Goal: Answer question/provide support: Share knowledge or assist other users

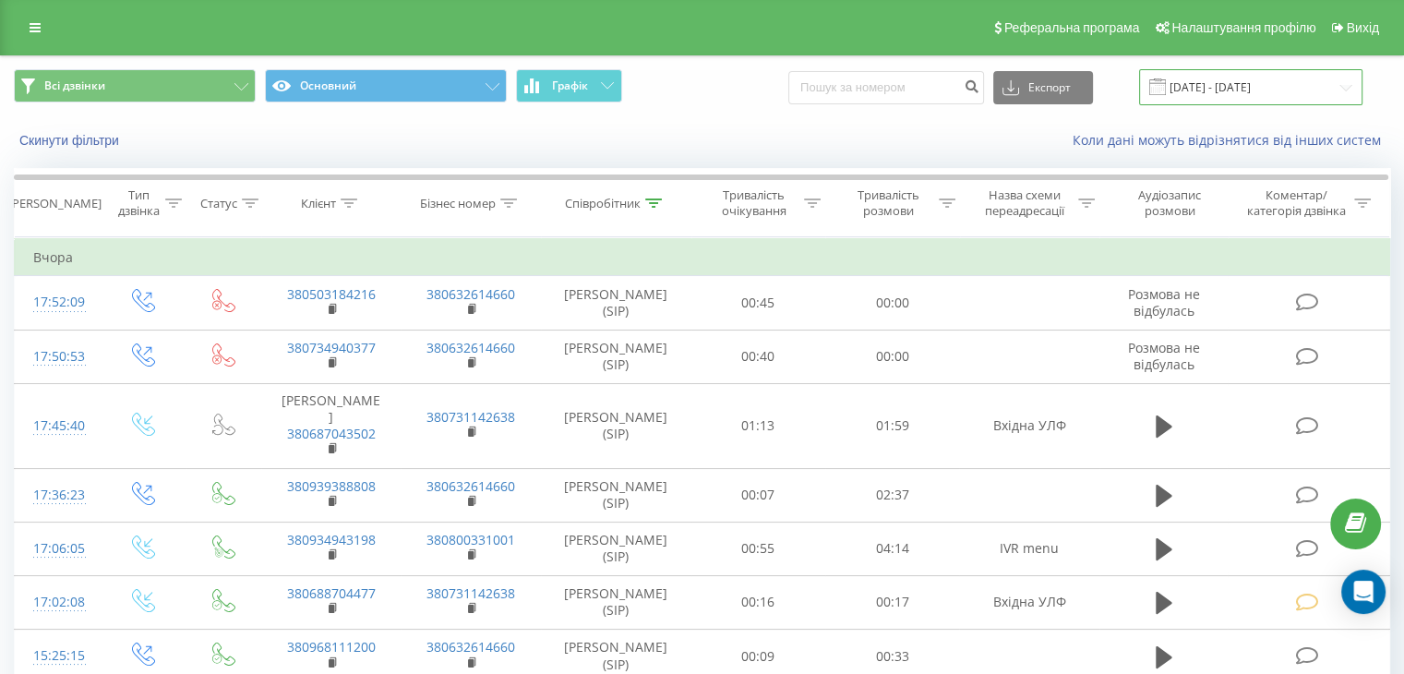
click at [1307, 87] on input "20.08.2025 - 20.08.2025" at bounding box center [1250, 87] width 223 height 36
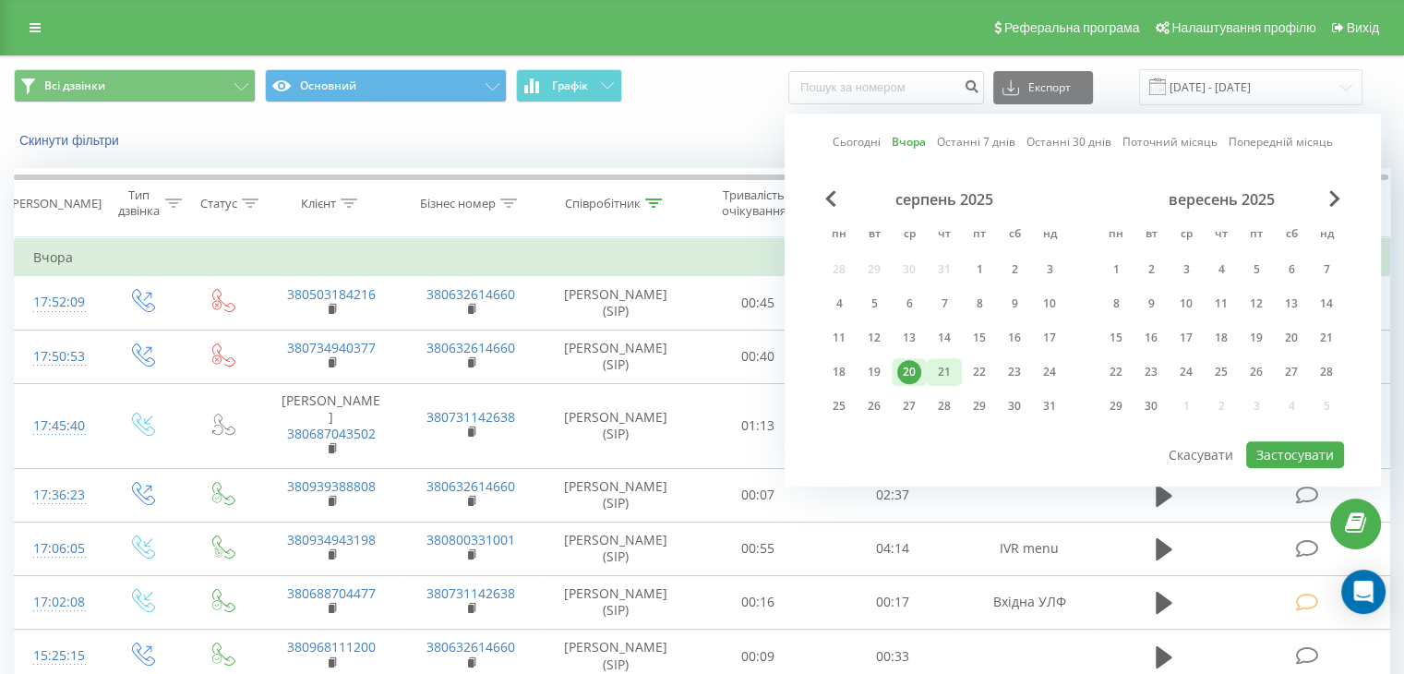
click at [947, 371] on div "21" at bounding box center [944, 372] width 24 height 24
click at [1306, 445] on button "Застосувати" at bounding box center [1295, 454] width 98 height 27
type input "[DATE] - [DATE]"
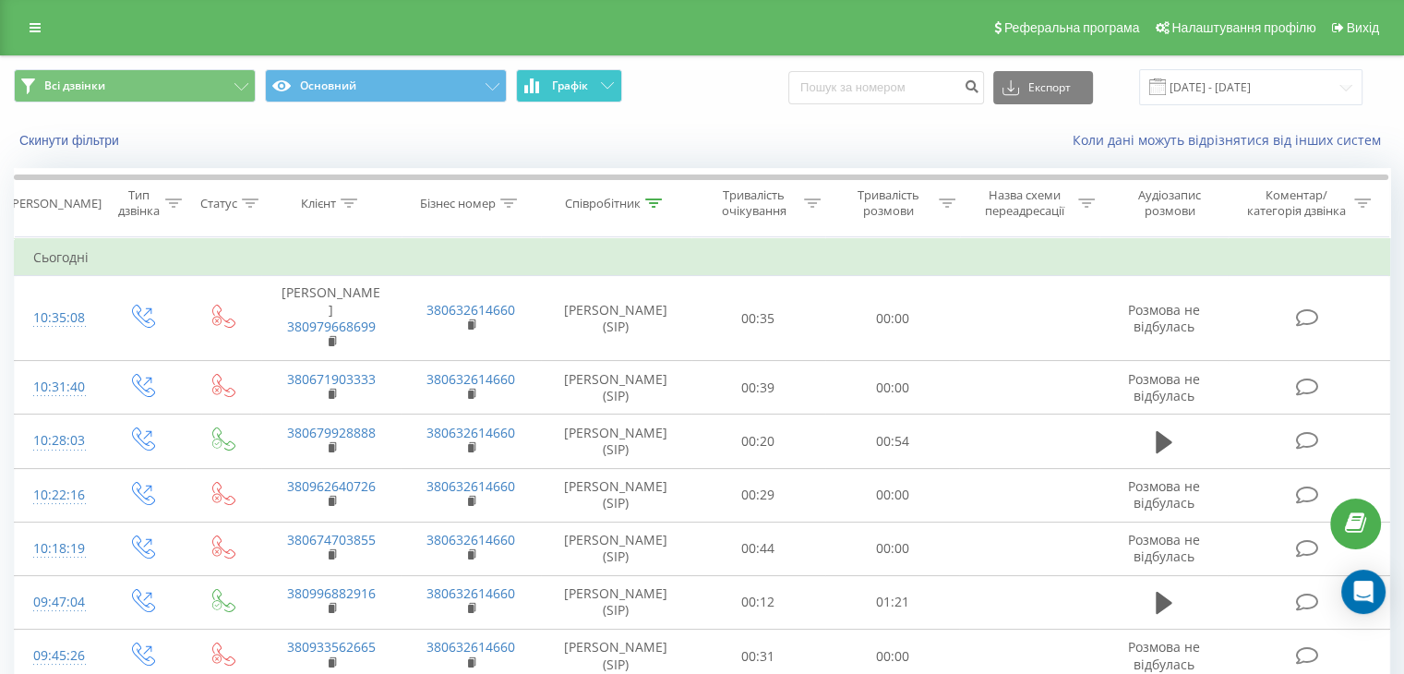
click at [610, 85] on icon at bounding box center [607, 85] width 13 height 6
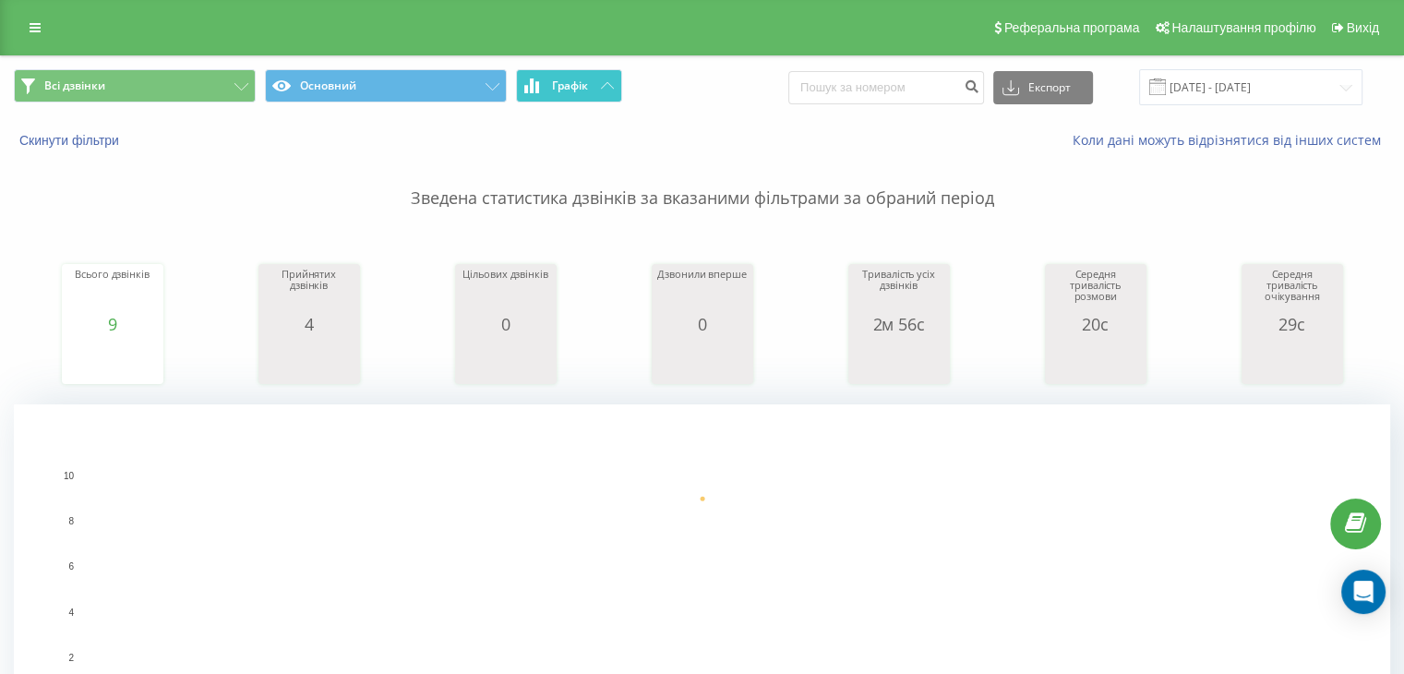
click at [609, 83] on icon at bounding box center [607, 85] width 13 height 6
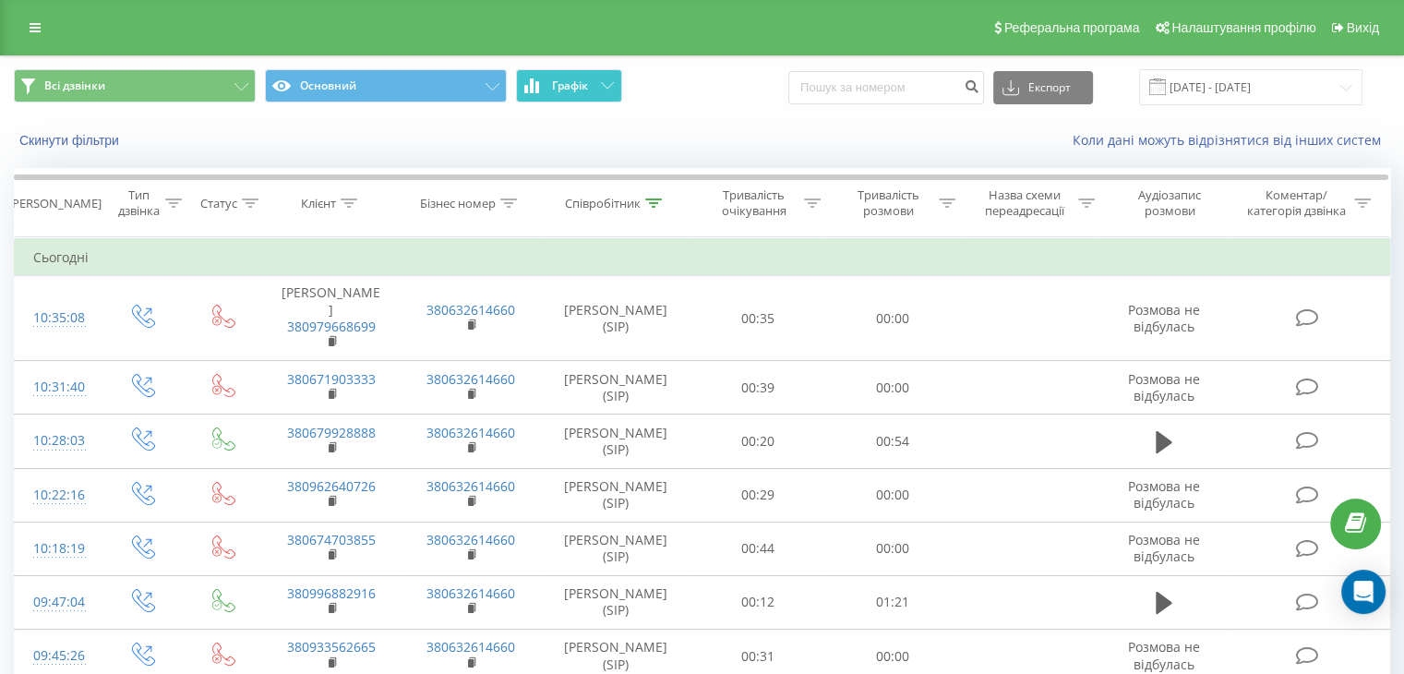
click at [580, 95] on button "Графік" at bounding box center [569, 85] width 106 height 33
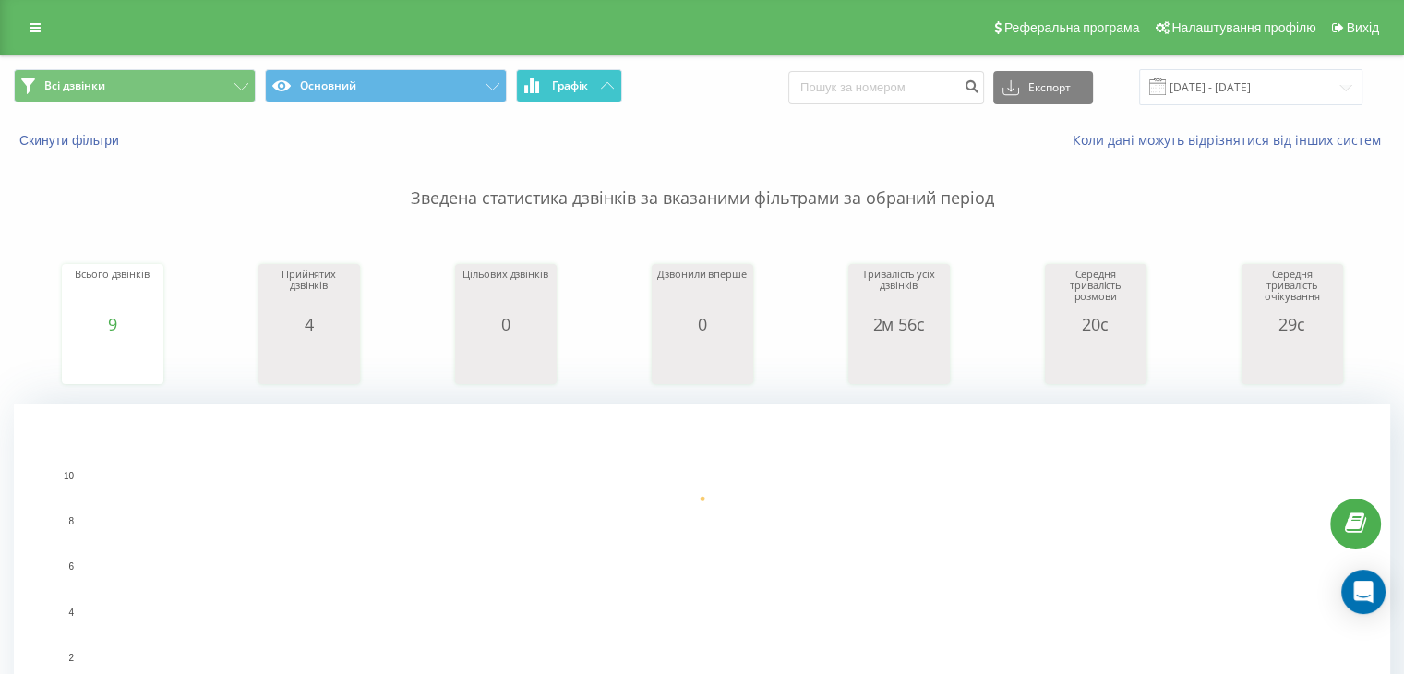
click at [576, 82] on span "Графік" at bounding box center [570, 85] width 36 height 13
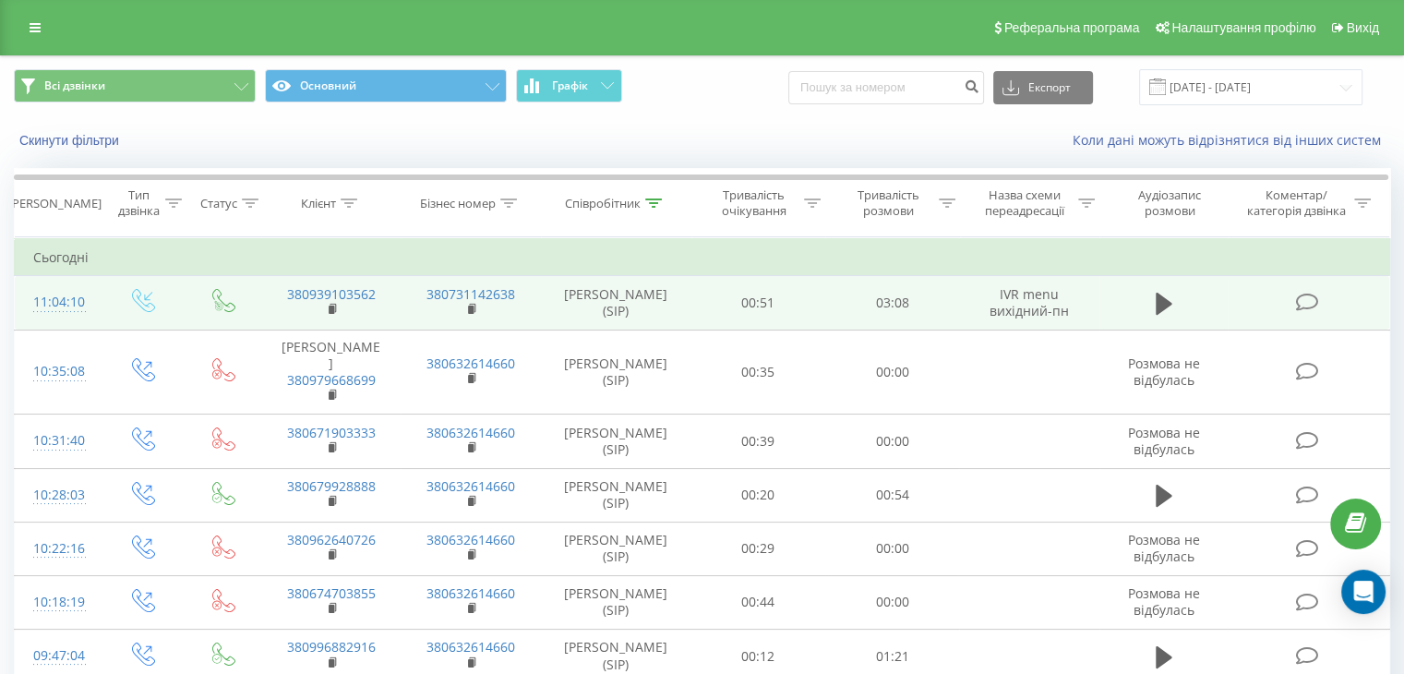
click at [1306, 300] on icon at bounding box center [1306, 302] width 23 height 19
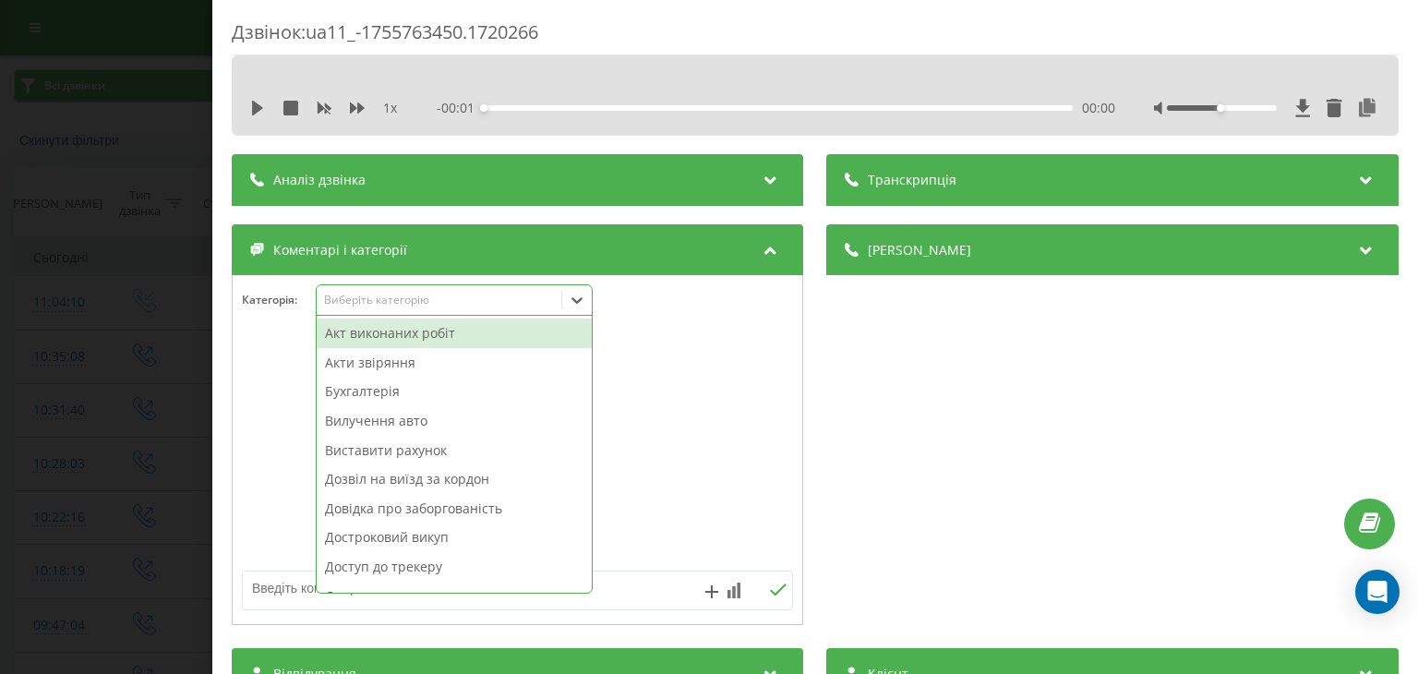
click at [498, 298] on div "Виберіть категорію" at bounding box center [439, 300] width 231 height 15
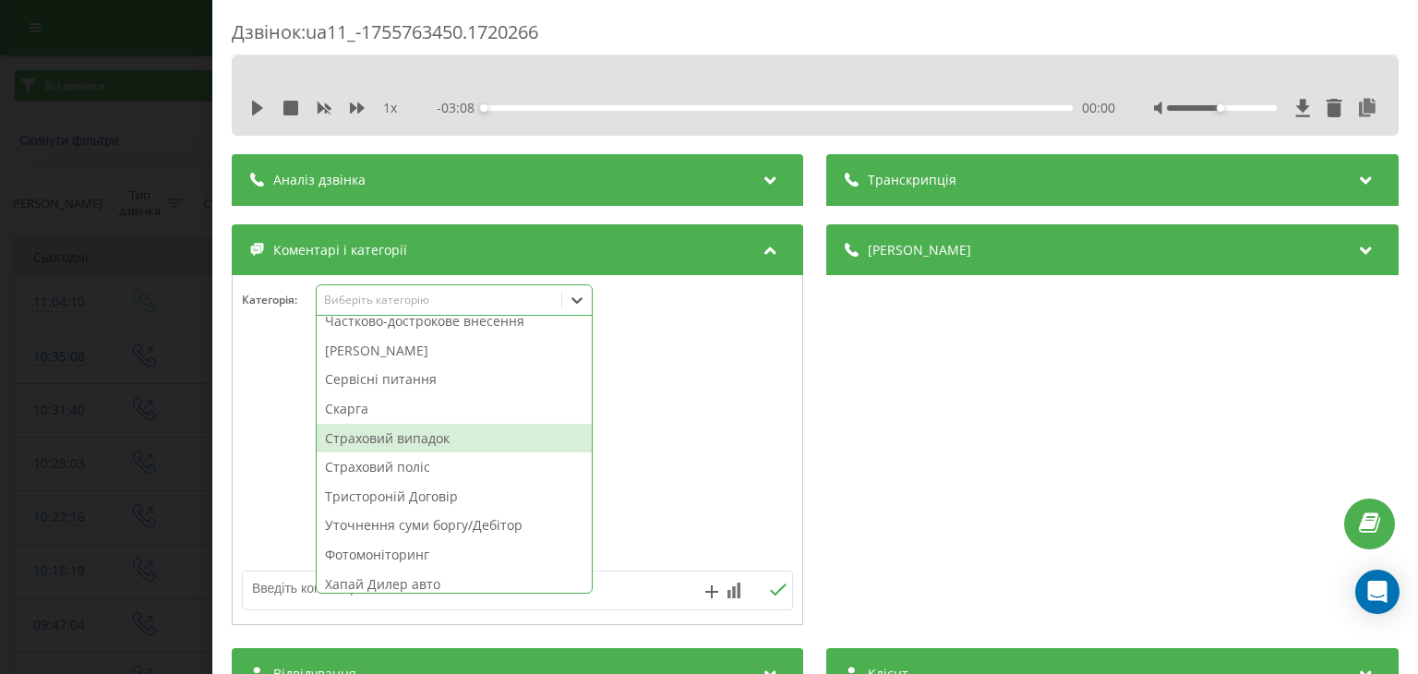
scroll to position [960, 0]
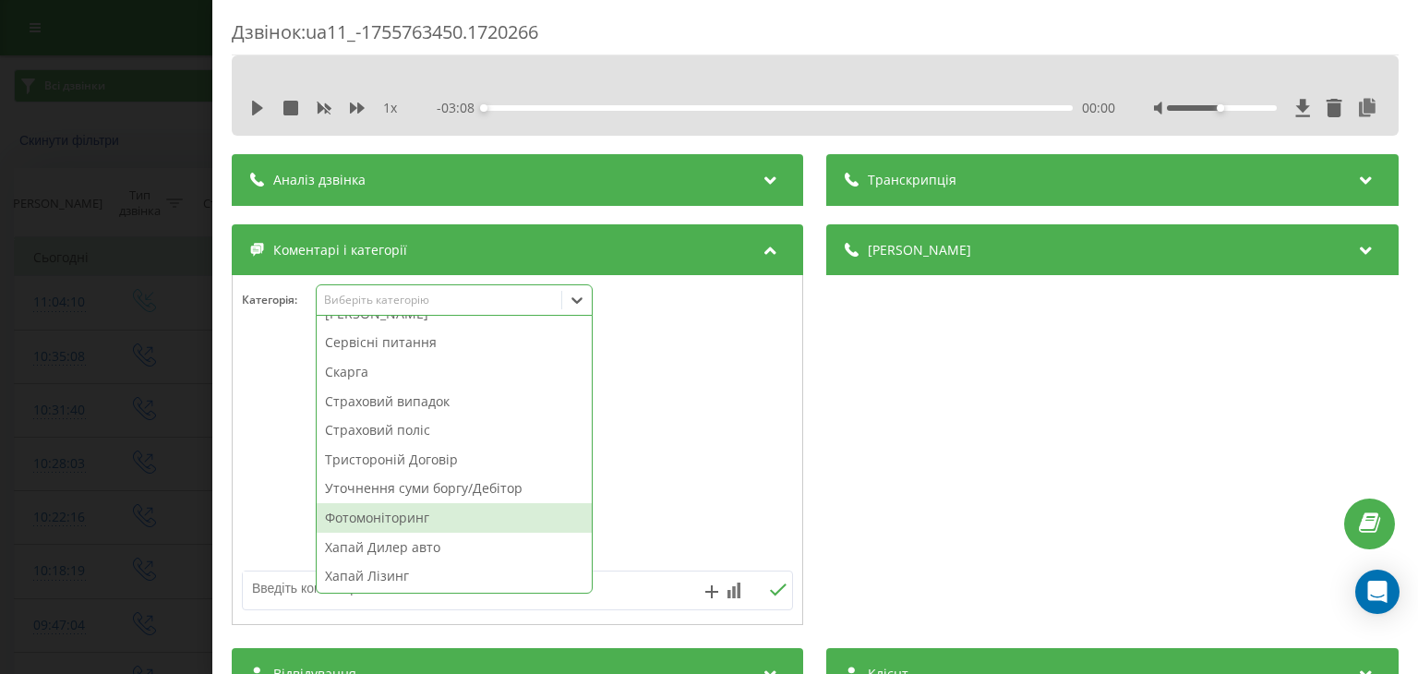
click at [428, 521] on div "Фотомоніторинг" at bounding box center [454, 518] width 275 height 30
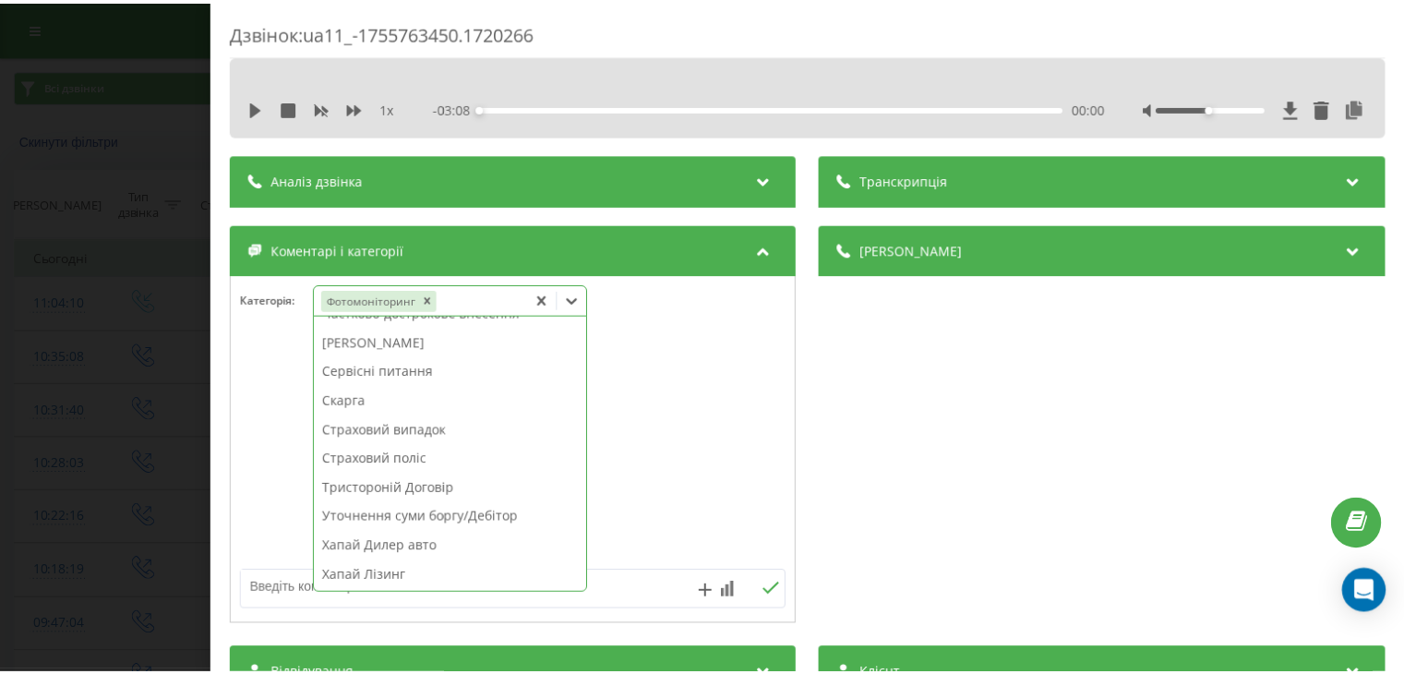
scroll to position [931, 0]
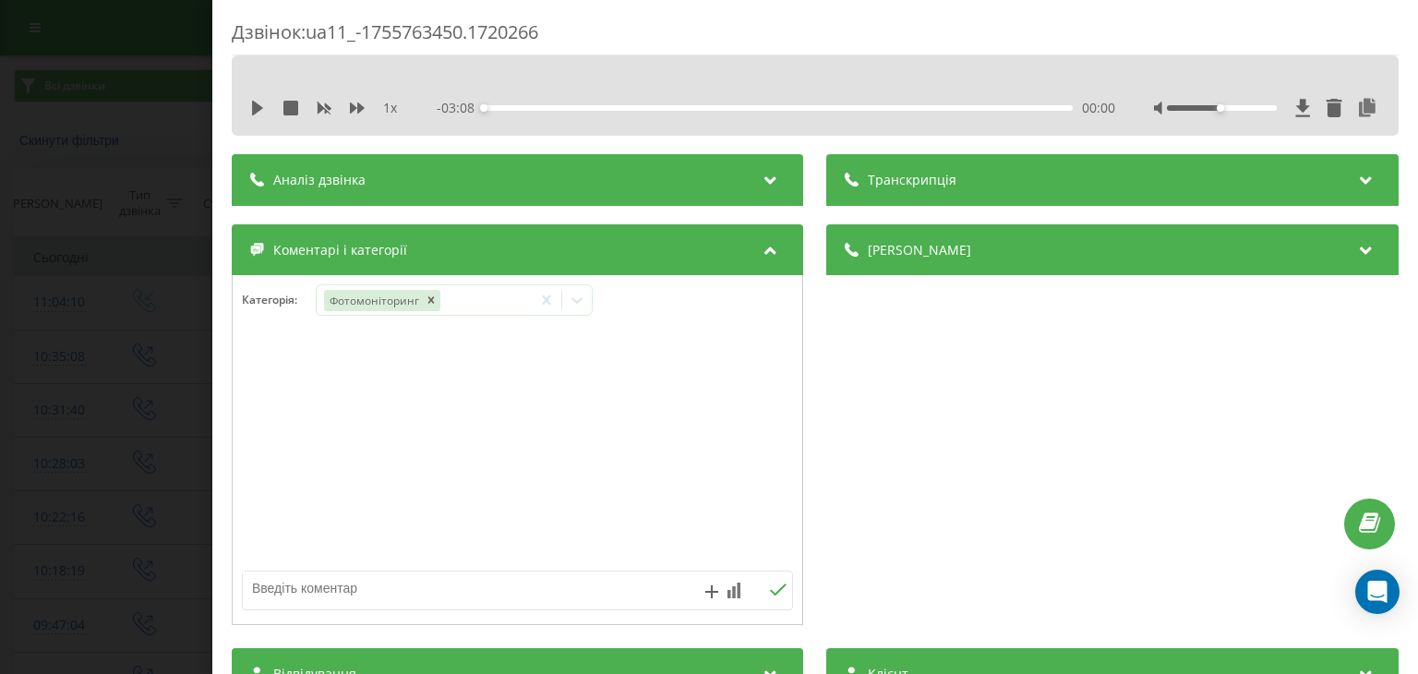
click at [119, 405] on div "Дзвінок : ua11_-1755763450.1720266 1 x - 03:08 00:00 00:00 Транскрипція Для AI-…" at bounding box center [709, 337] width 1418 height 674
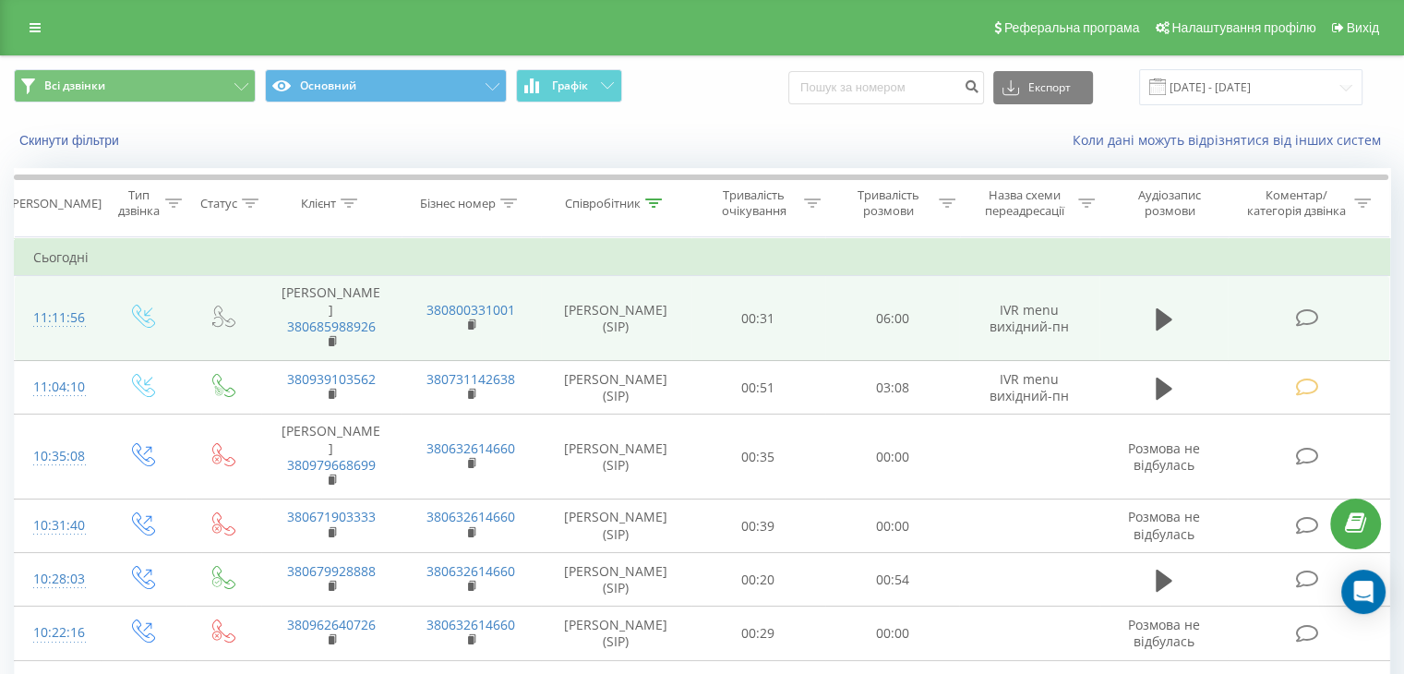
click at [1307, 308] on icon at bounding box center [1306, 317] width 23 height 19
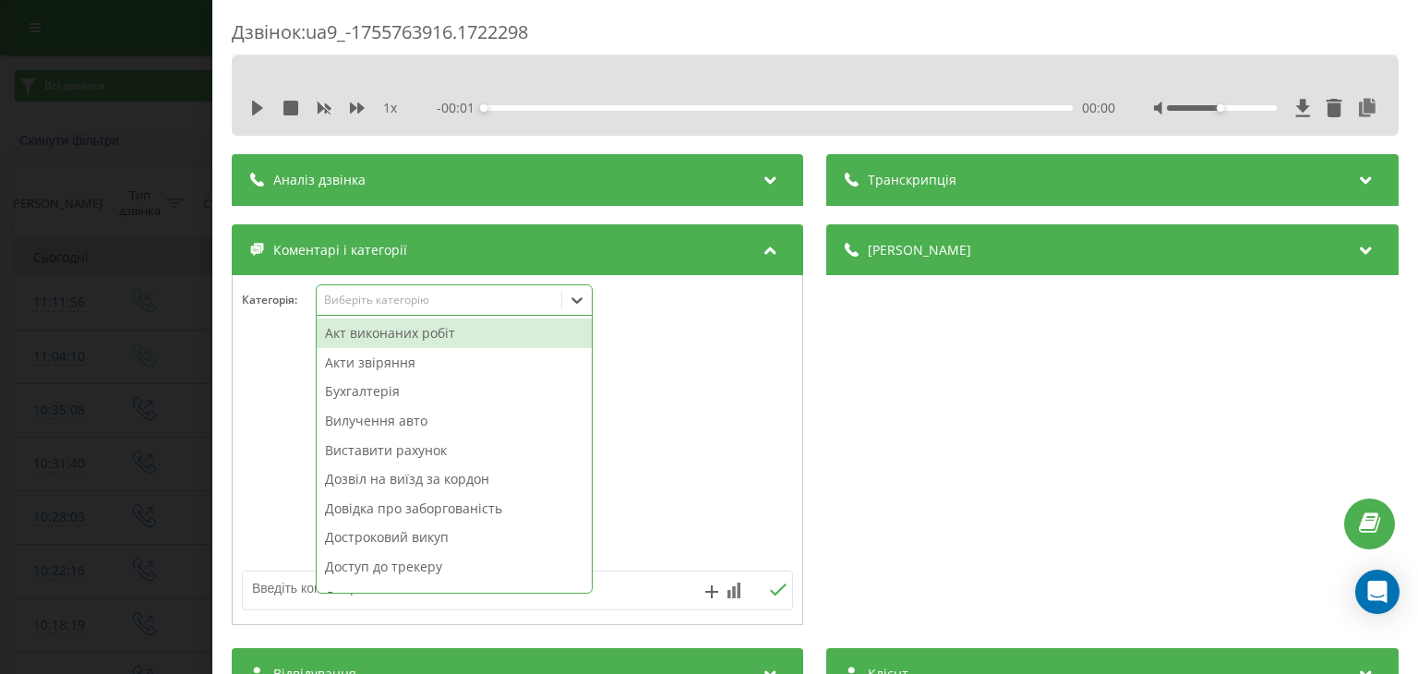
click at [541, 308] on div "Виберіть категорію" at bounding box center [439, 301] width 245 height 18
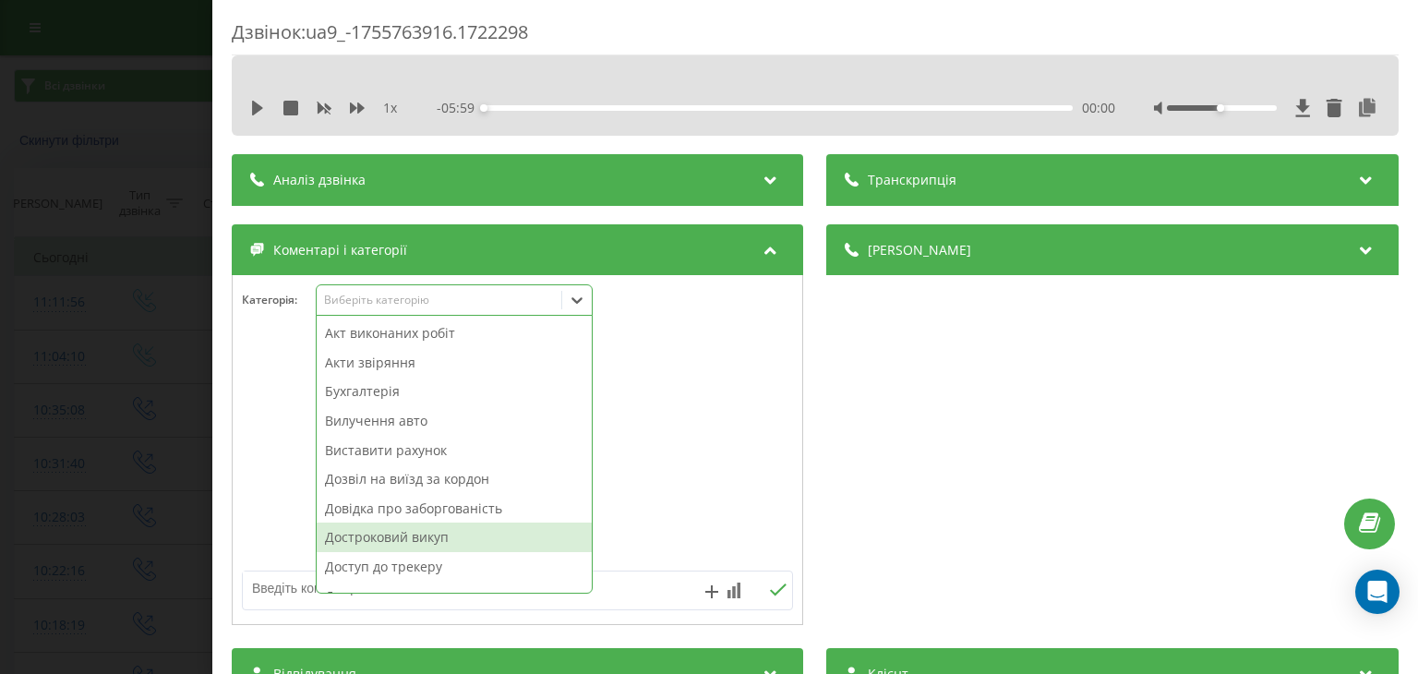
click at [448, 547] on div "Достроковий викуп" at bounding box center [454, 537] width 275 height 30
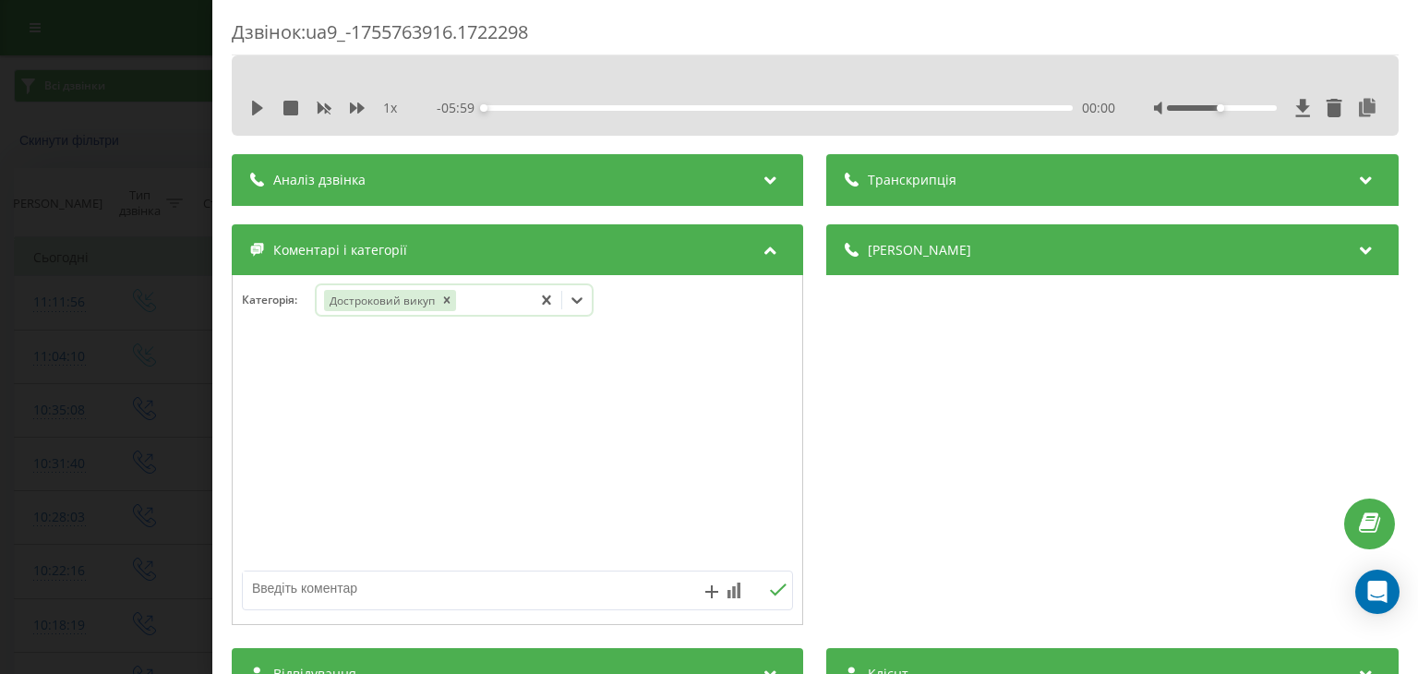
click at [85, 75] on div "Дзвінок : ua9_-1755763916.1722298 1 x - 05:59 00:00 00:00 Транскрипція Для AI-а…" at bounding box center [709, 337] width 1418 height 674
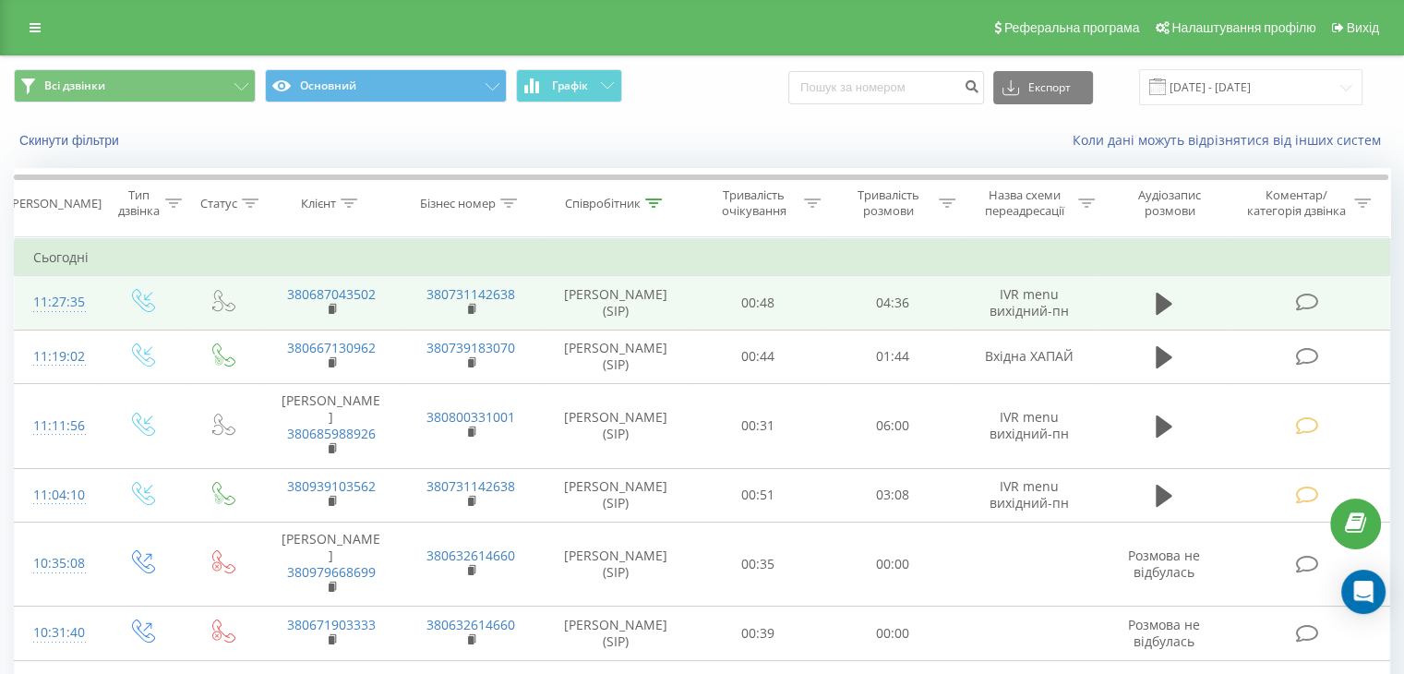
click at [1299, 311] on icon at bounding box center [1306, 302] width 23 height 19
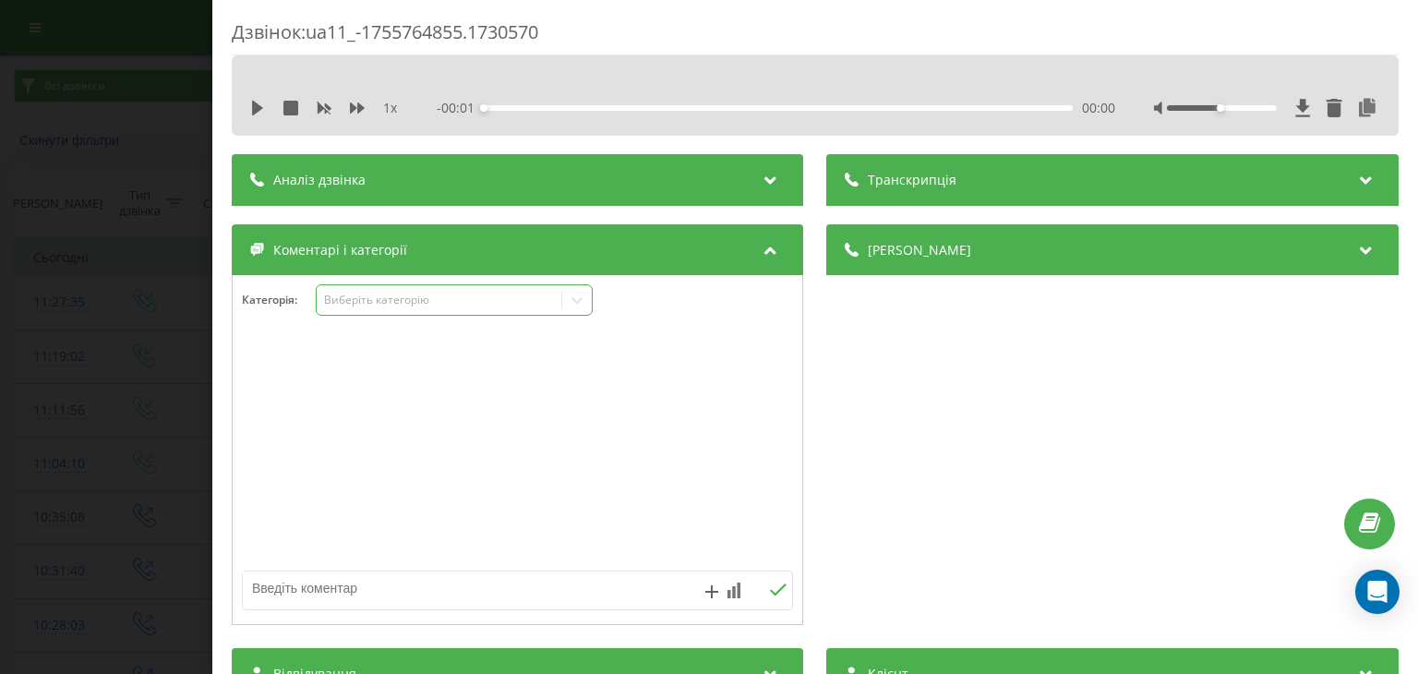
click at [538, 307] on div "Виберіть категорію" at bounding box center [439, 301] width 245 height 18
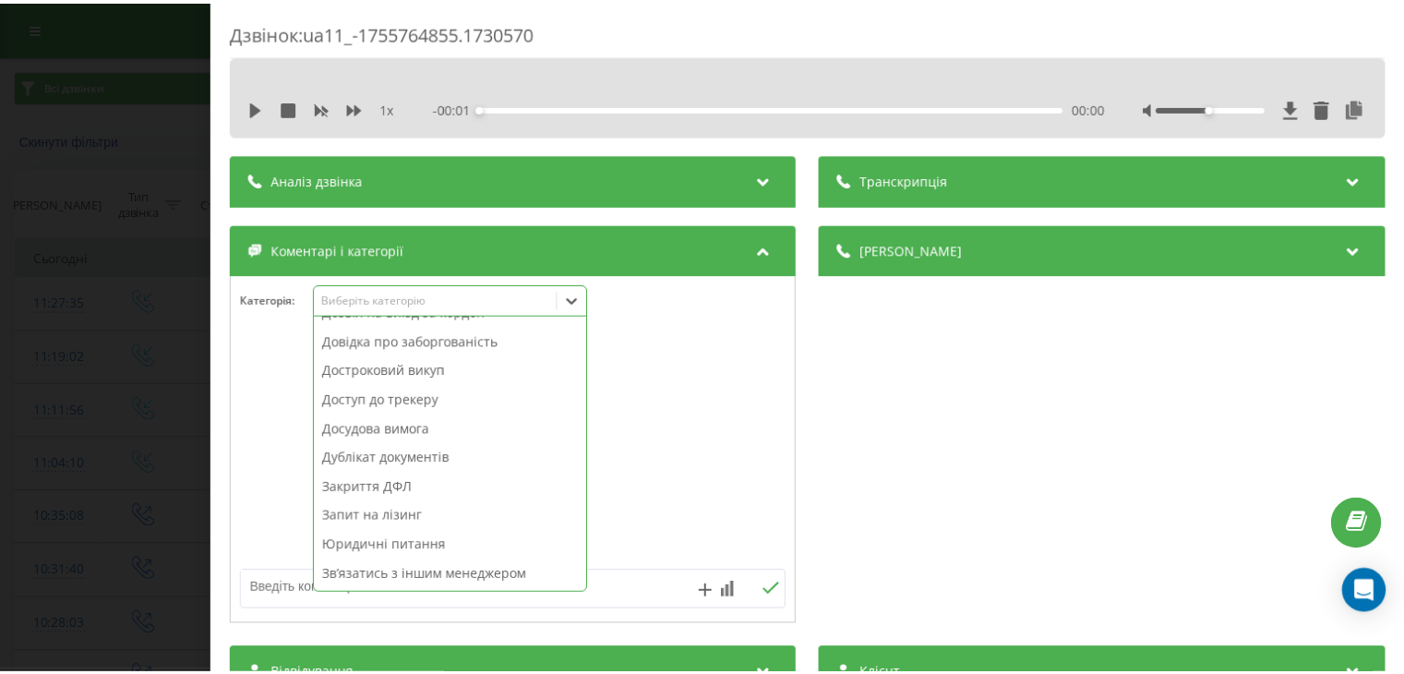
scroll to position [277, 0]
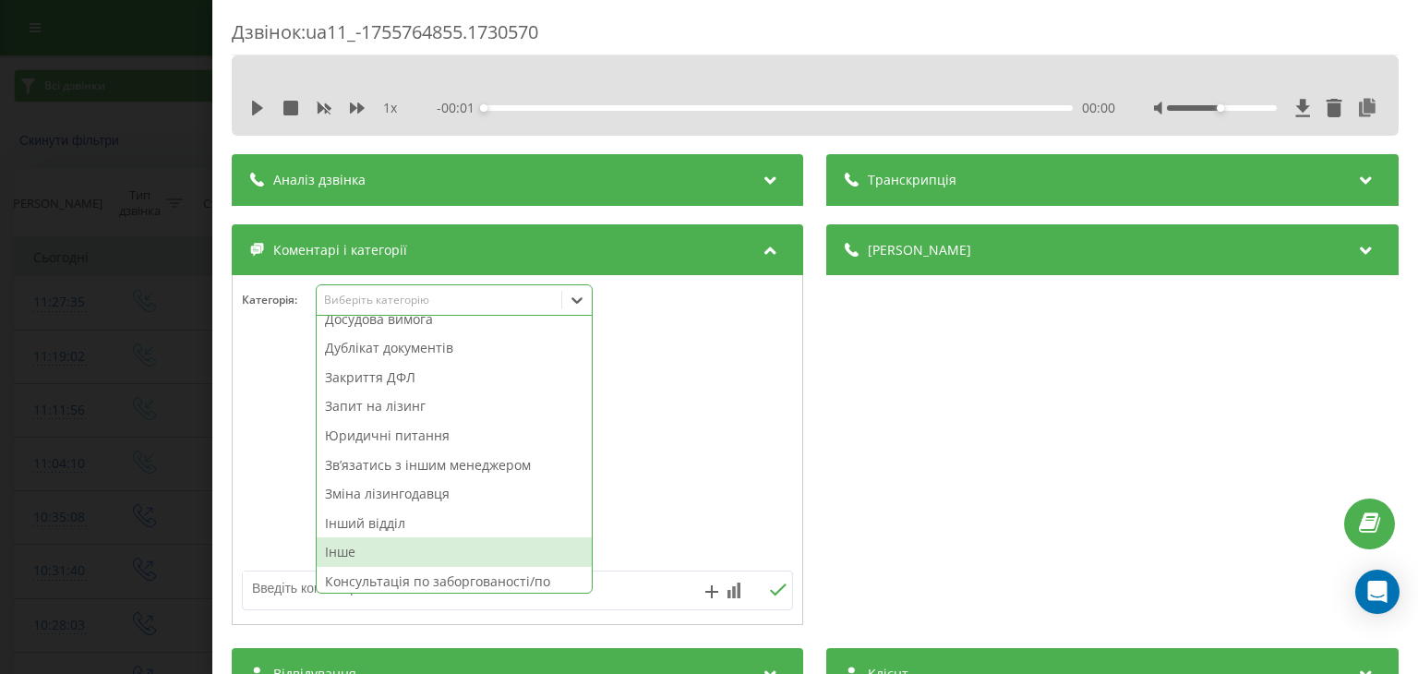
click at [365, 557] on div "Інше" at bounding box center [454, 552] width 275 height 30
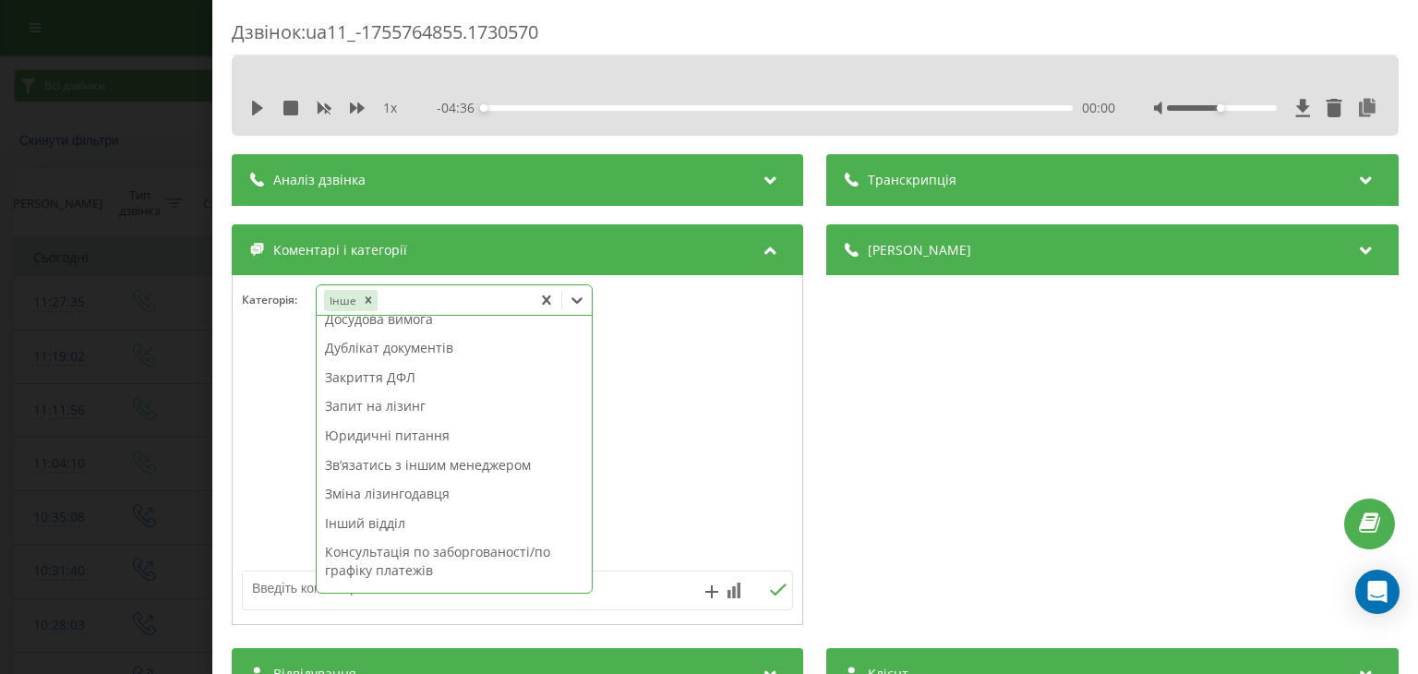
click at [126, 290] on div "Дзвінок : ua11_-1755764855.1730570 1 x - 04:36 00:00 00:00 Транскрипція Для AI-…" at bounding box center [709, 337] width 1418 height 674
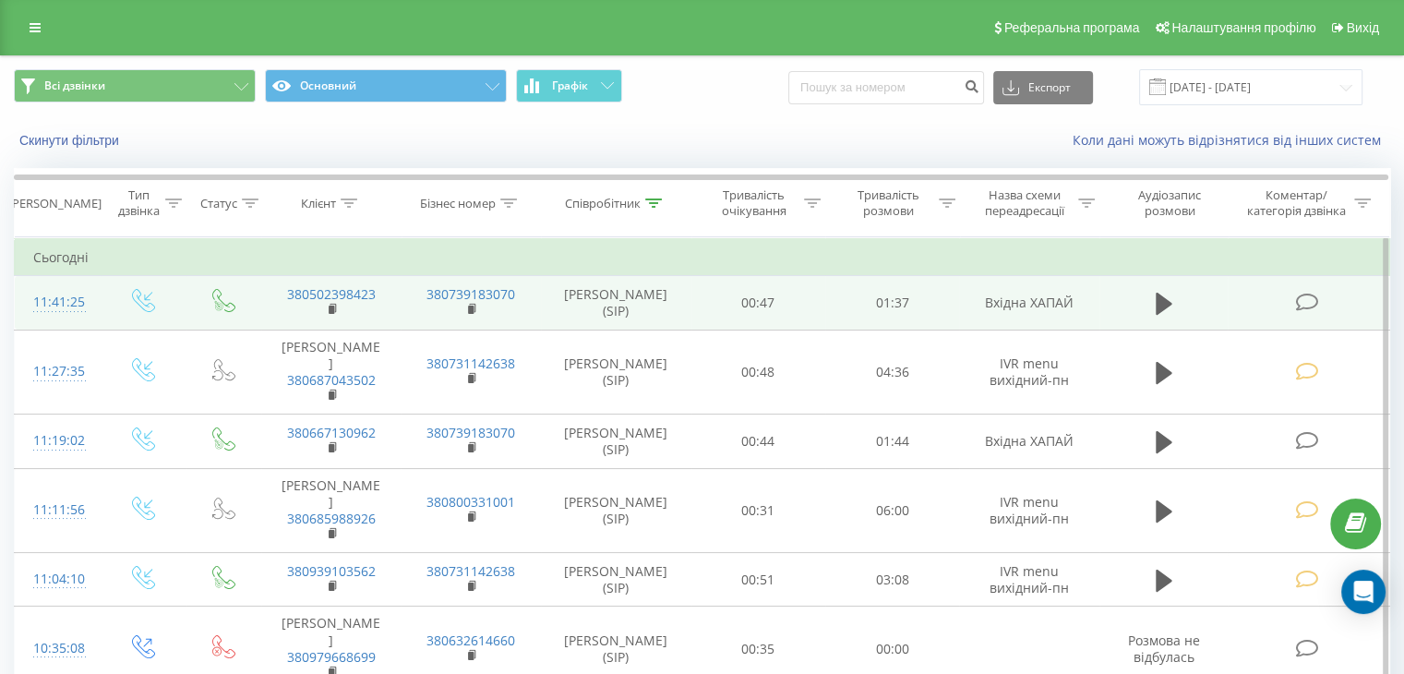
click at [1301, 300] on icon at bounding box center [1306, 302] width 23 height 19
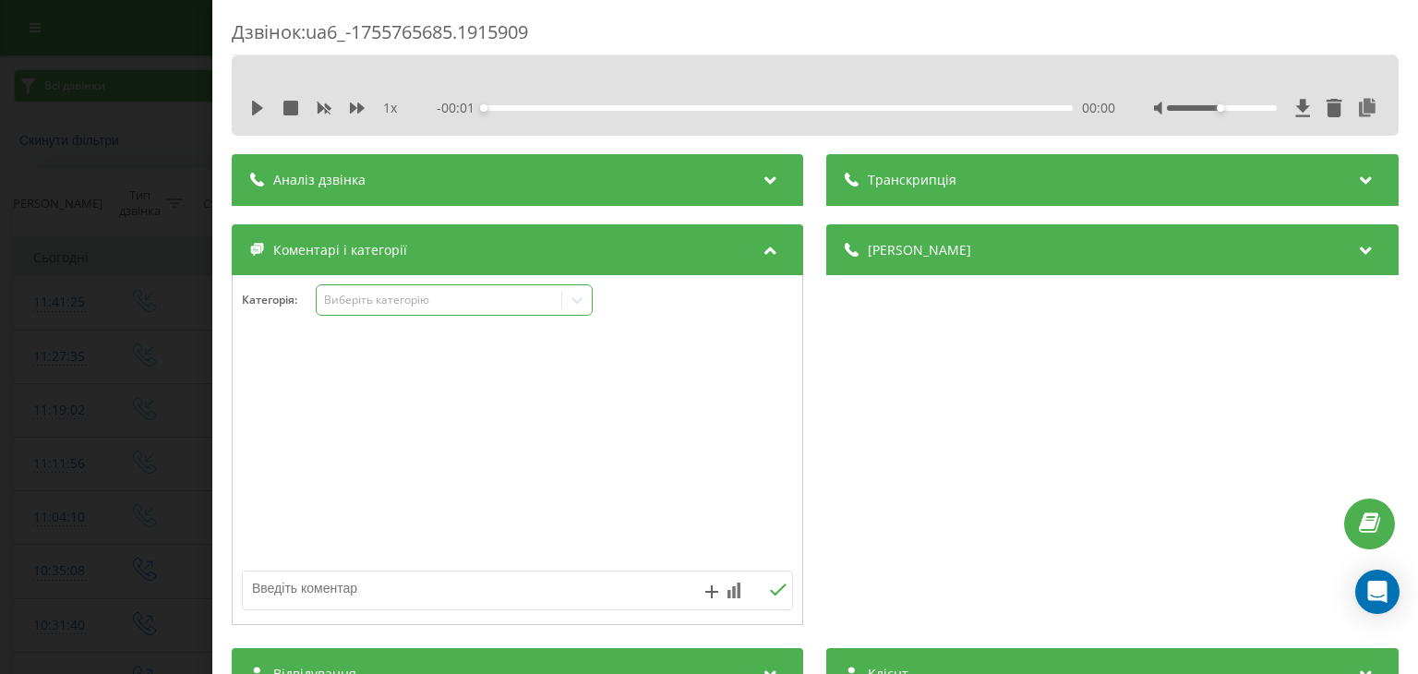
click at [496, 288] on div "Виберіть категорію" at bounding box center [454, 299] width 277 height 31
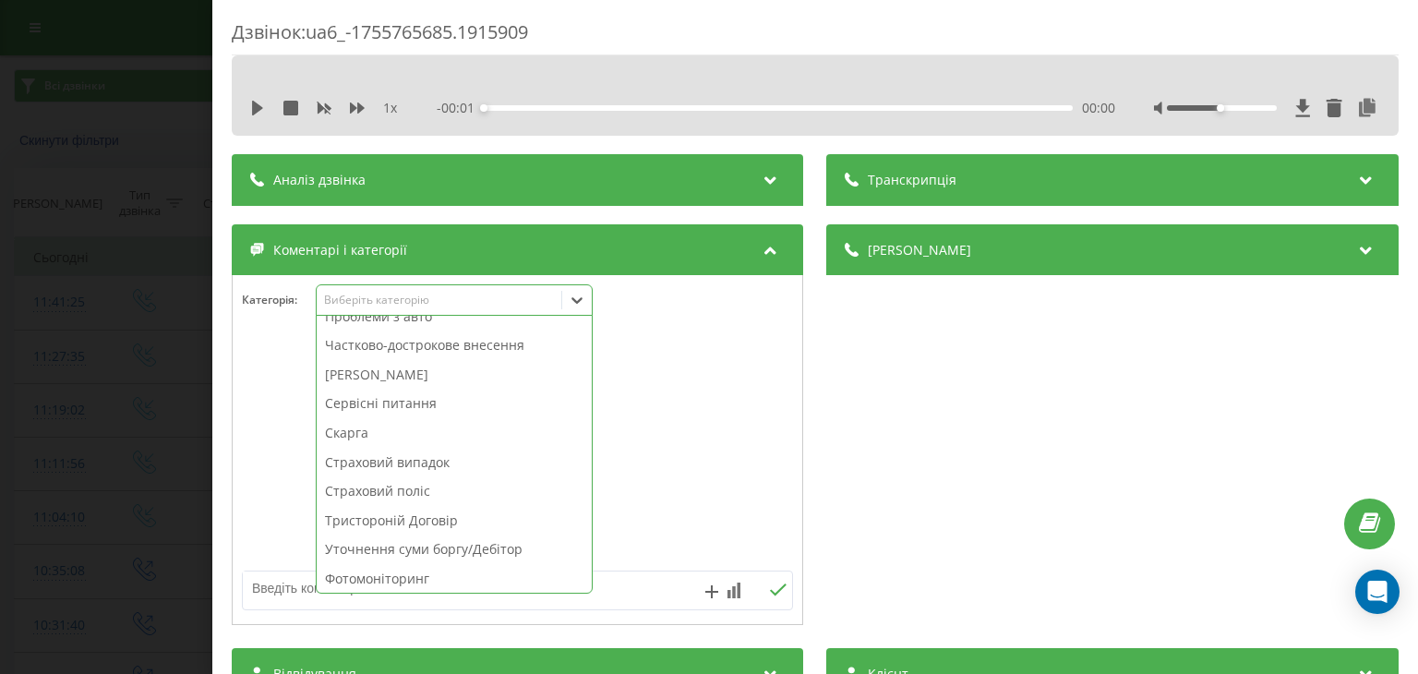
scroll to position [960, 0]
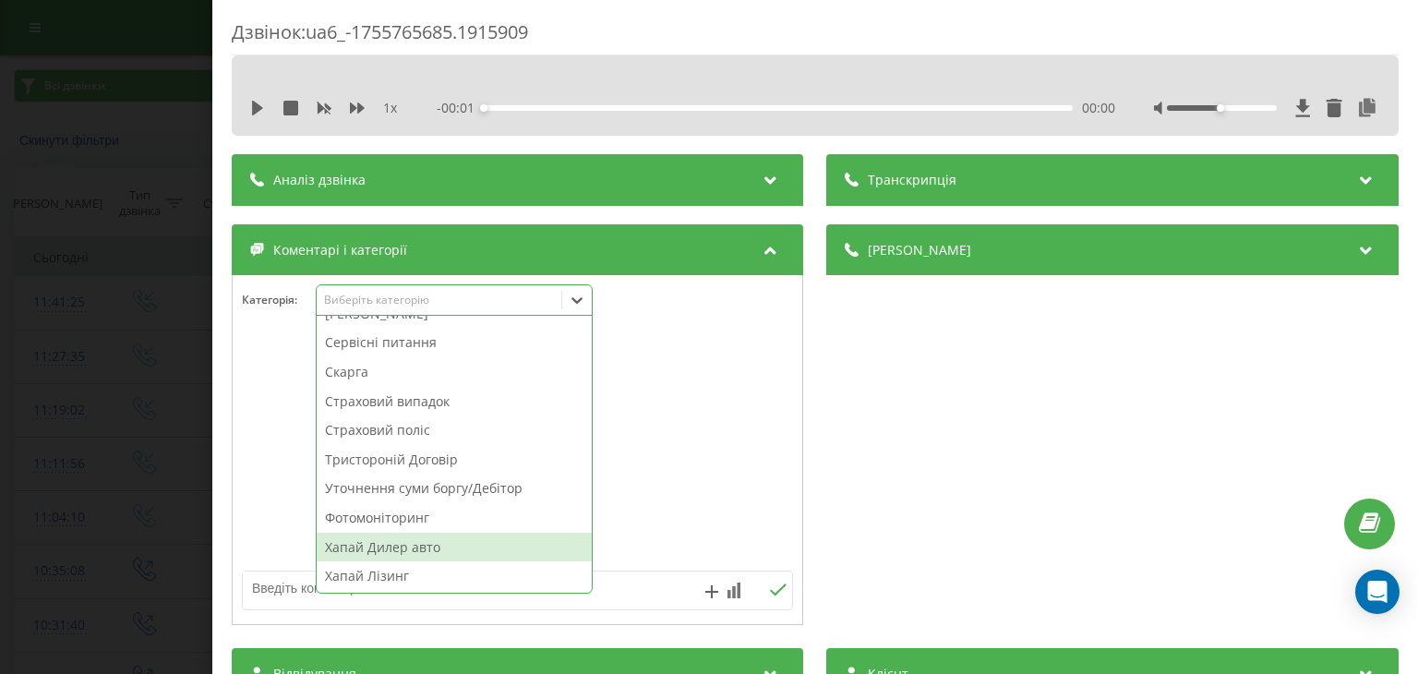
click at [398, 546] on div "Хапай Дилер авто" at bounding box center [454, 548] width 275 height 30
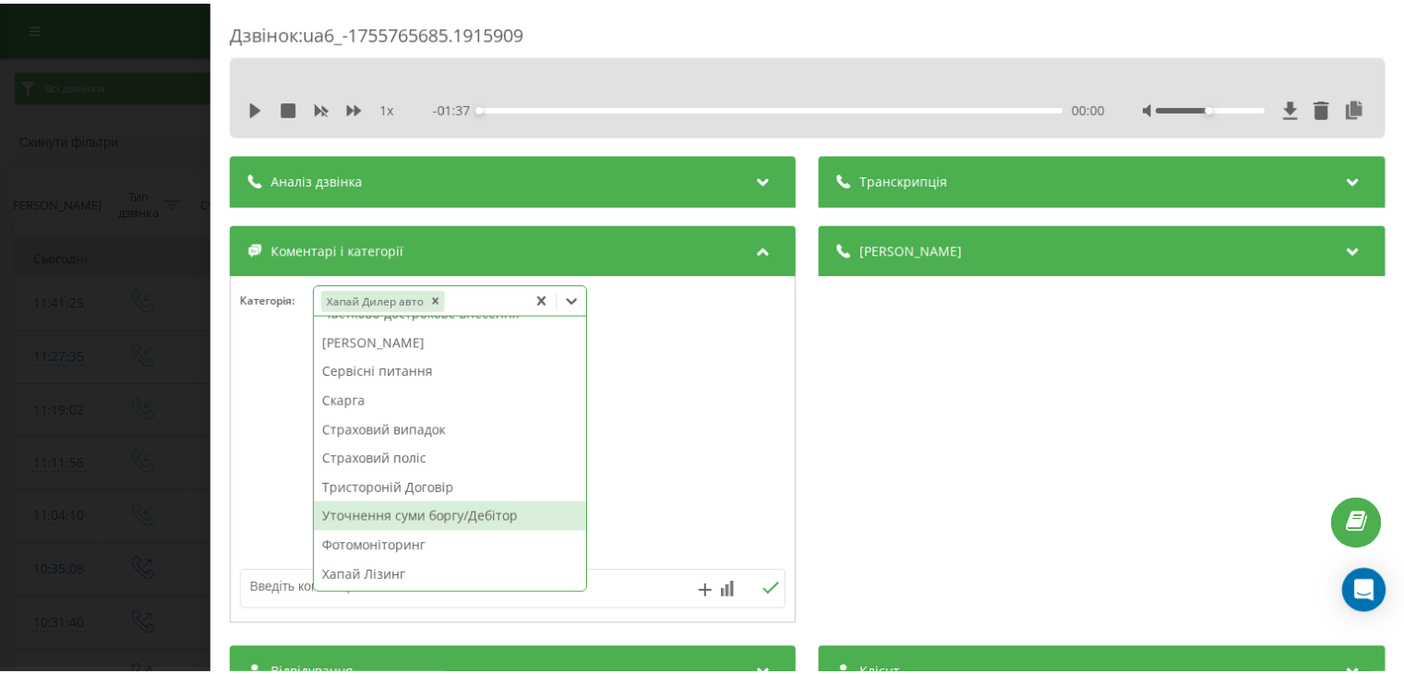
scroll to position [931, 0]
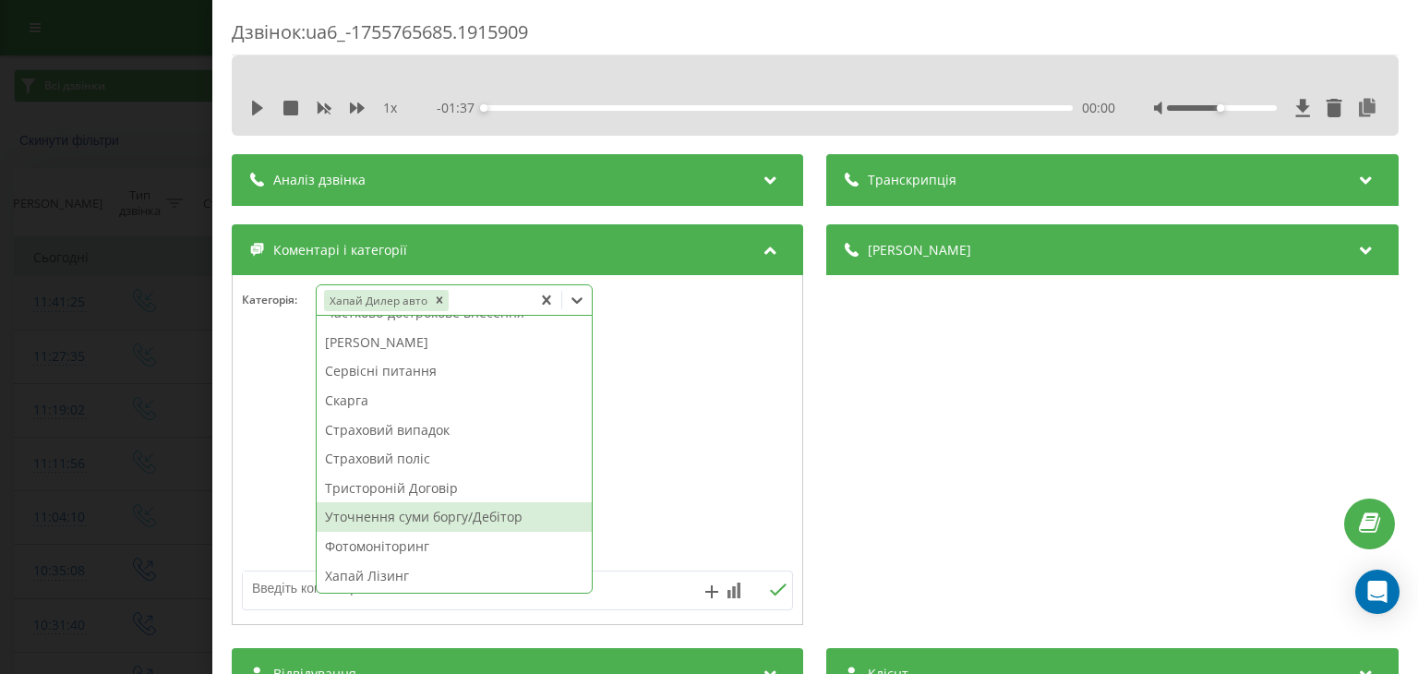
click at [163, 329] on div "Дзвінок : ua6_-1755765685.1915909 1 x - 01:37 00:00 00:00 Транскрипція Для AI-а…" at bounding box center [709, 337] width 1418 height 674
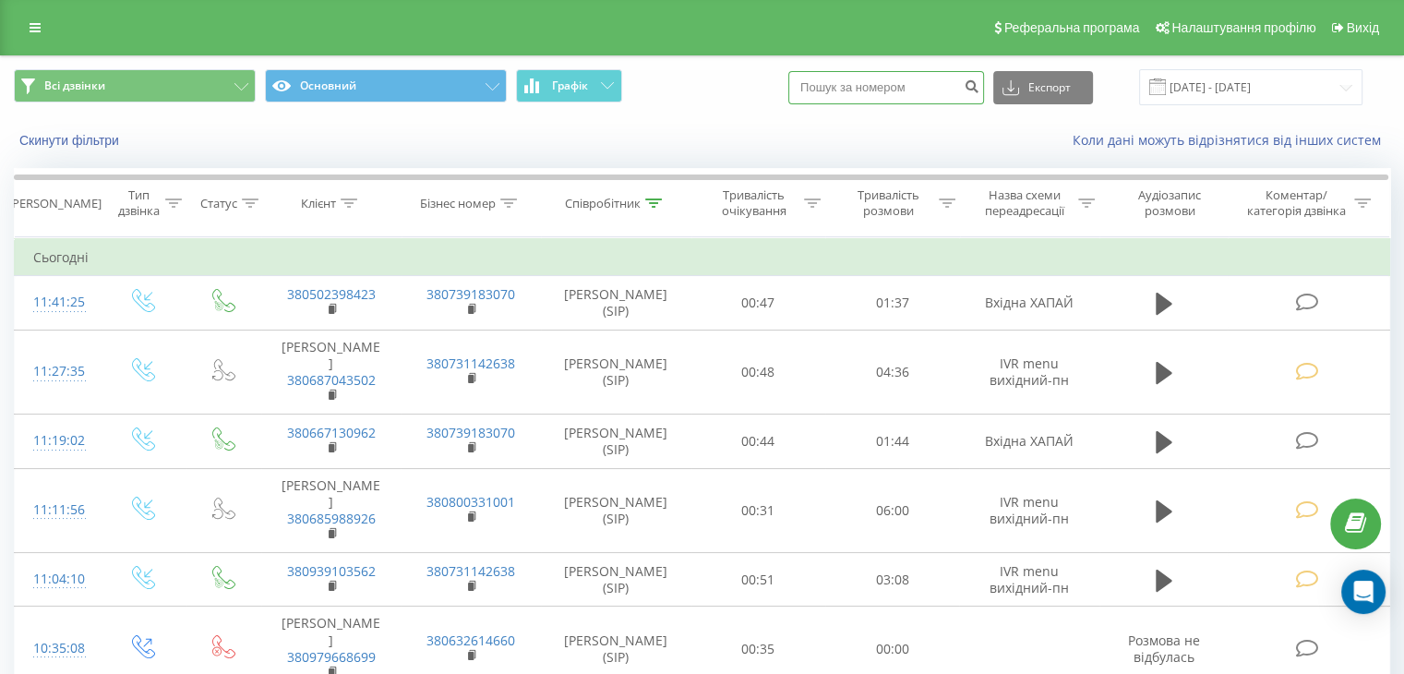
click at [877, 93] on input at bounding box center [886, 87] width 196 height 33
paste input "380631640422"
type input "380631640422"
click at [979, 90] on icon "submit" at bounding box center [972, 83] width 16 height 11
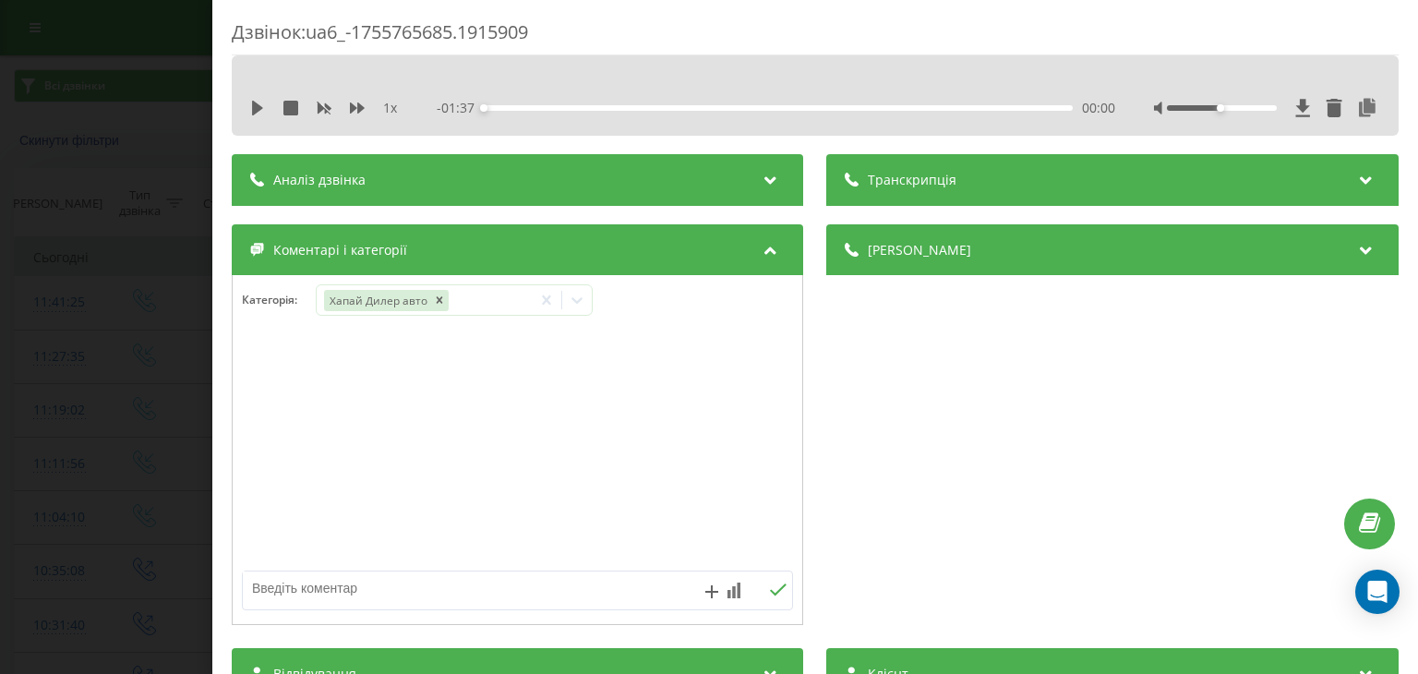
click at [182, 234] on div "Дзвінок : ua6_-1755765685.1915909 1 x - 01:37 00:00 00:00 Транскрипція Для AI-а…" at bounding box center [709, 337] width 1418 height 674
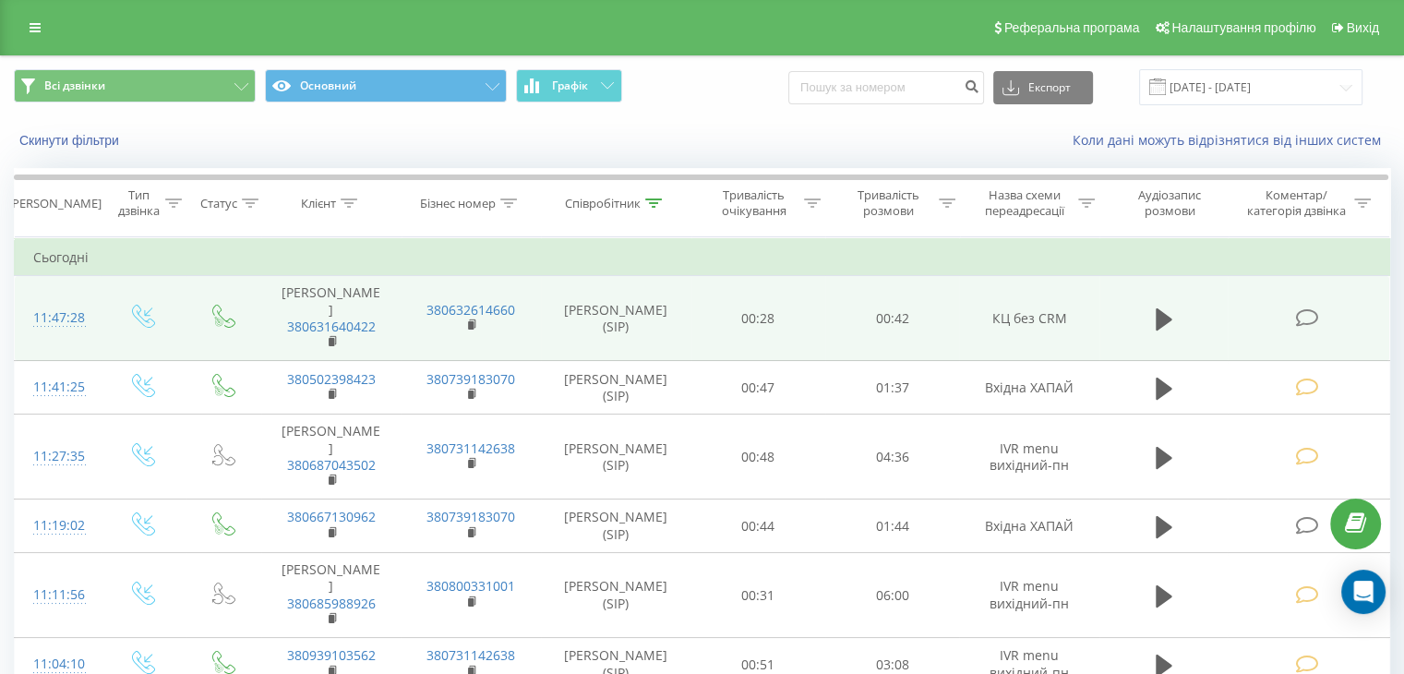
click at [1304, 318] on icon at bounding box center [1306, 317] width 23 height 19
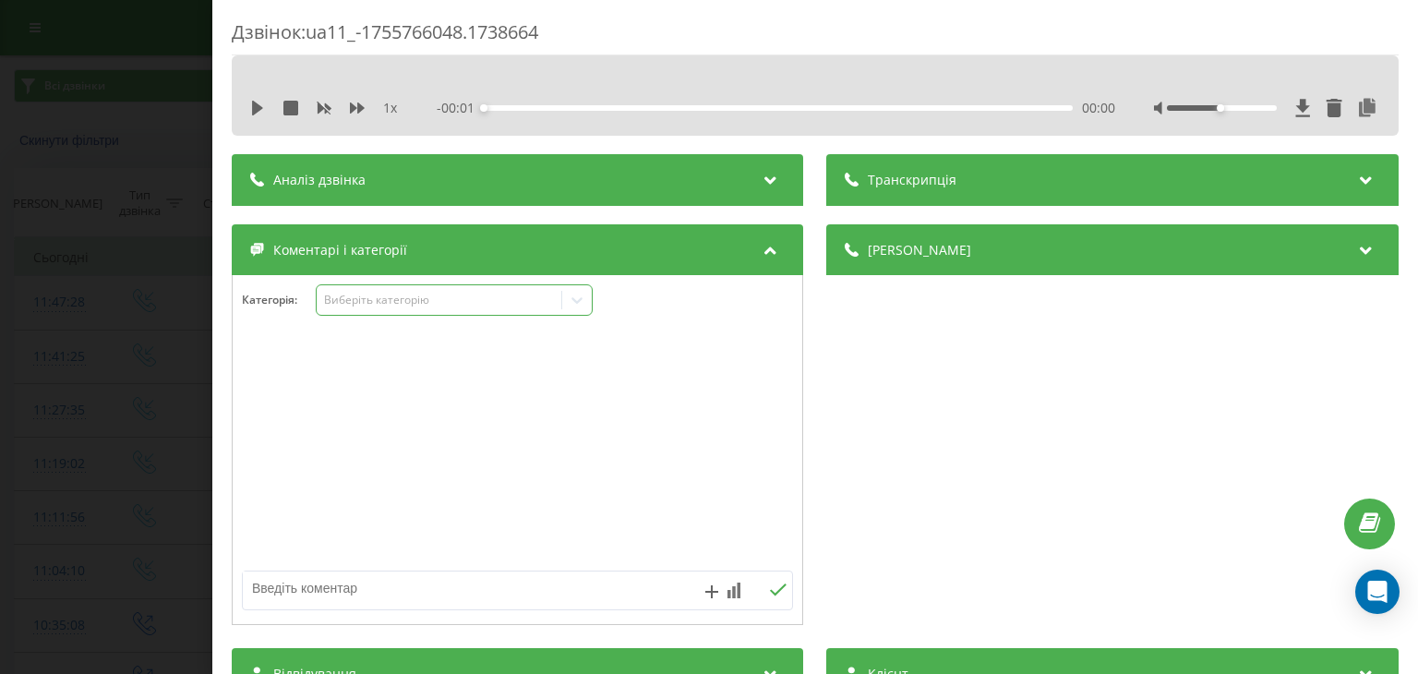
click at [483, 305] on div "Виберіть категорію" at bounding box center [439, 300] width 231 height 15
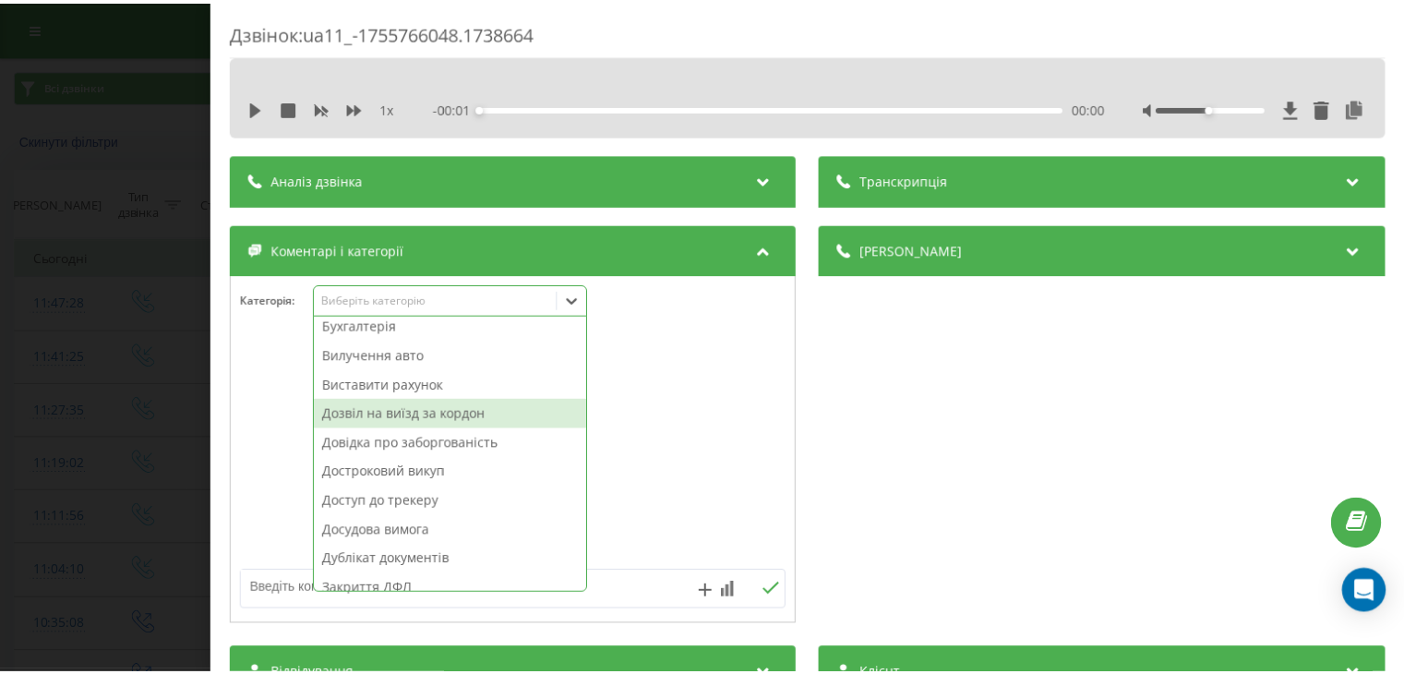
scroll to position [185, 0]
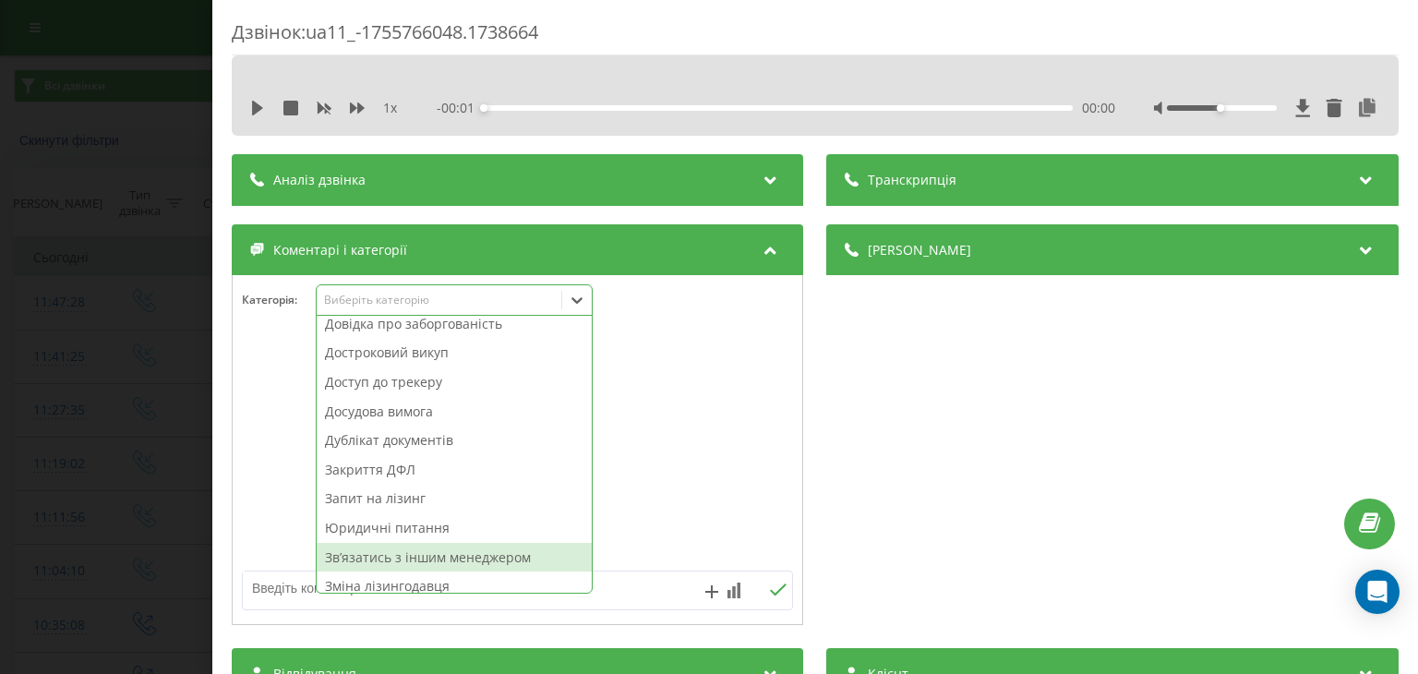
click at [478, 559] on div "Звʼязатись з іншим менеджером" at bounding box center [454, 558] width 275 height 30
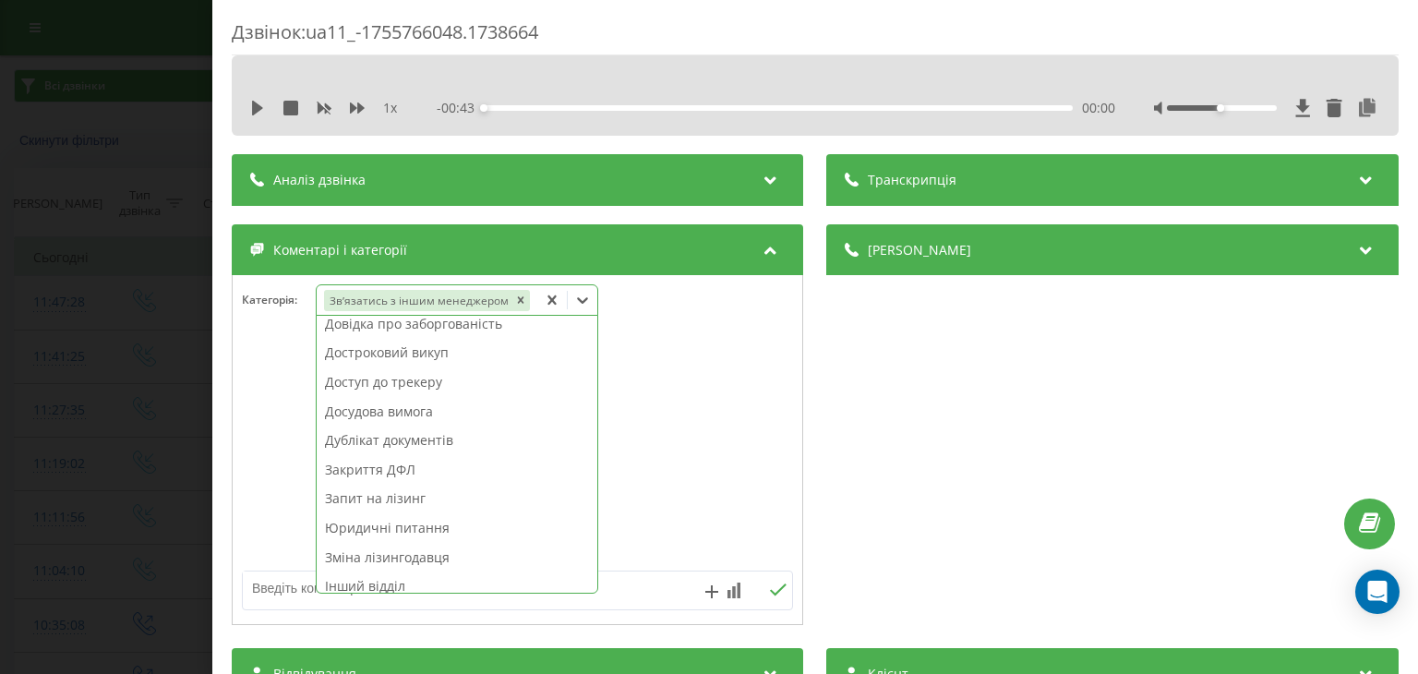
drag, startPoint x: 155, startPoint y: 120, endPoint x: 158, endPoint y: 80, distance: 39.8
click at [155, 115] on div "Дзвінок : ua11_-1755766048.1738664 1 x - 00:43 00:00 00:00 Транскрипція Для AI-…" at bounding box center [709, 337] width 1418 height 674
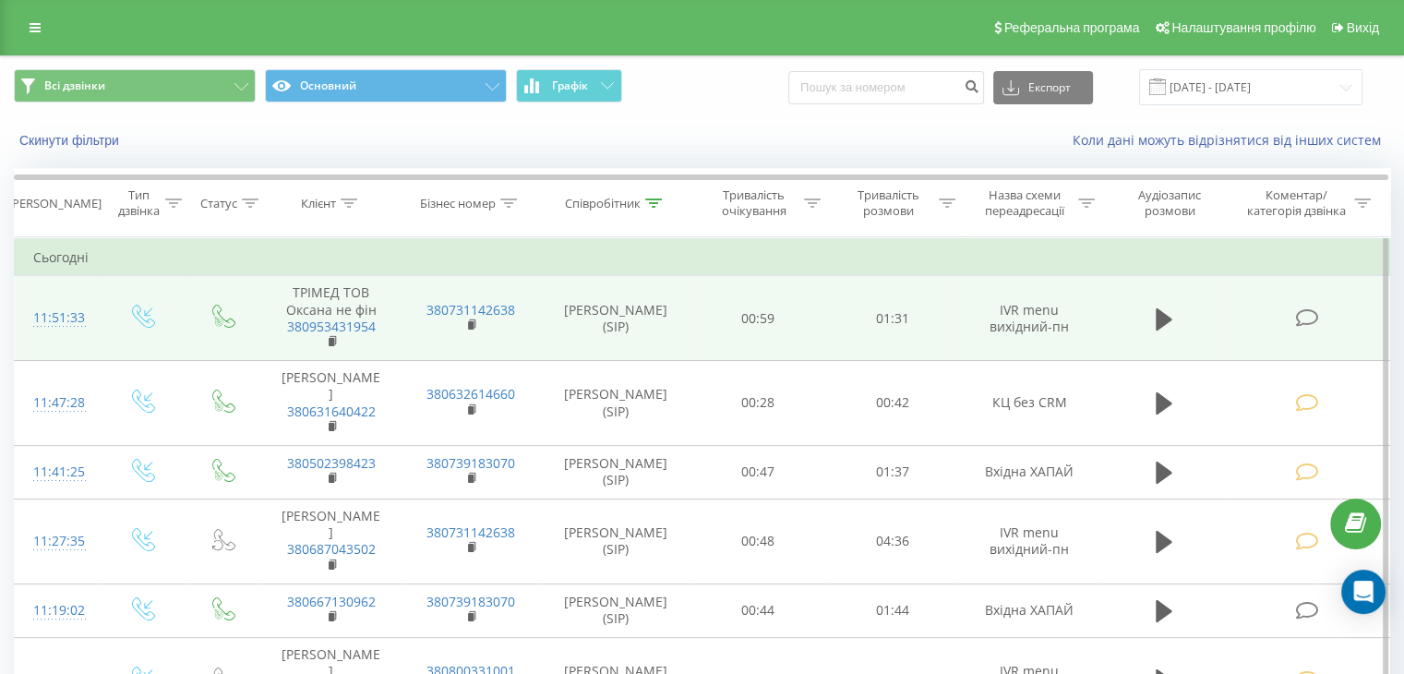
click at [1309, 317] on icon at bounding box center [1306, 317] width 23 height 19
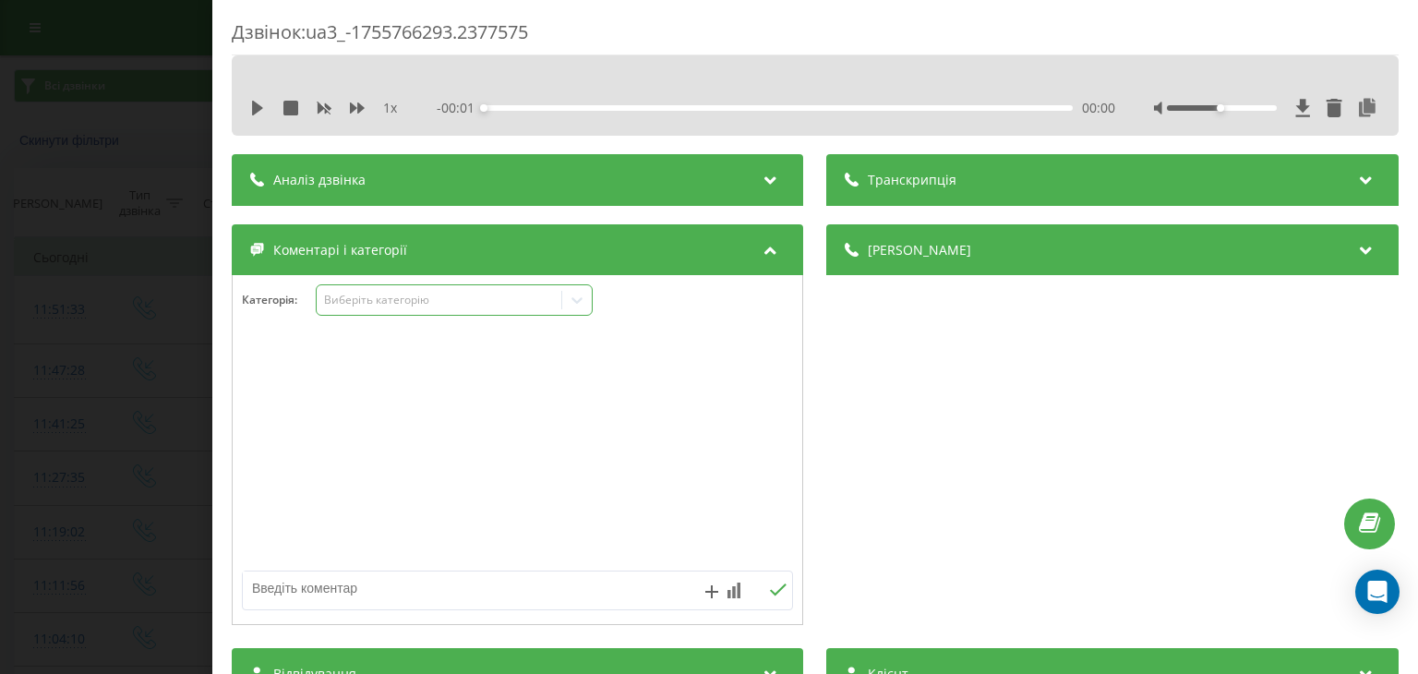
click at [450, 300] on div "Виберіть категорію" at bounding box center [439, 300] width 231 height 15
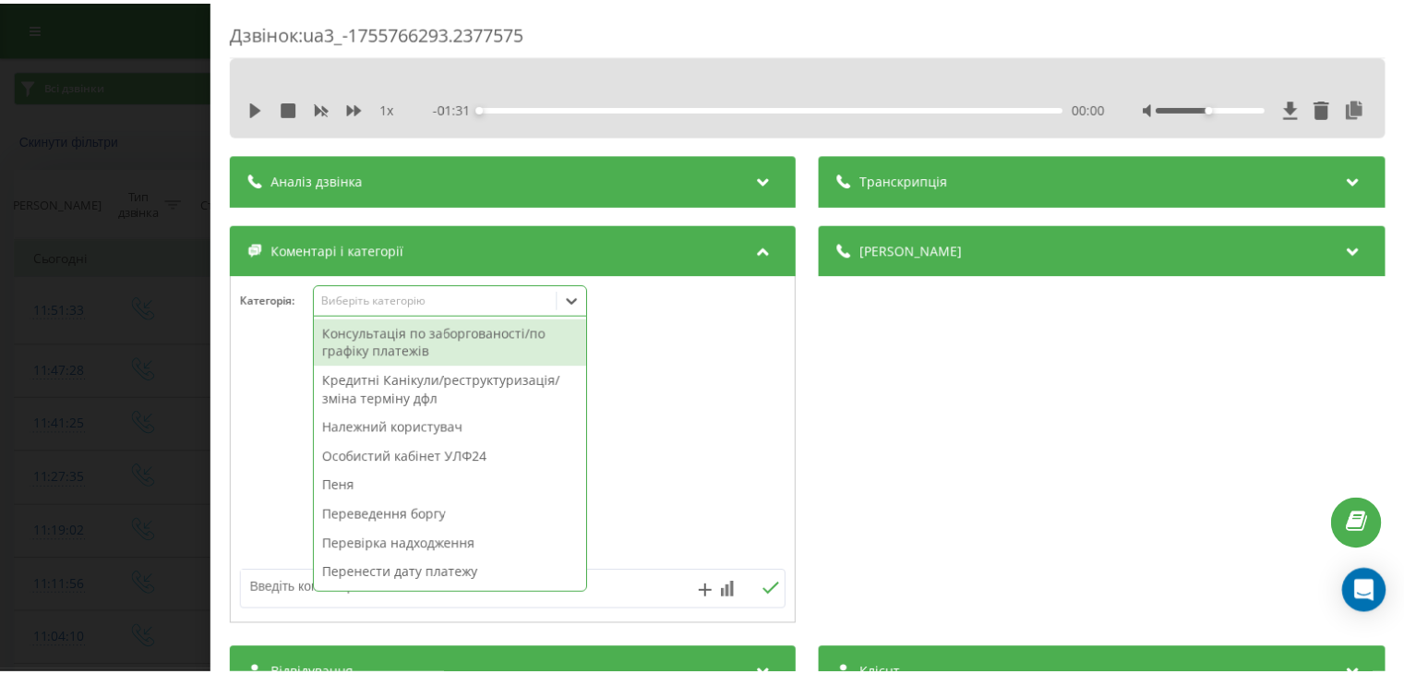
scroll to position [554, 0]
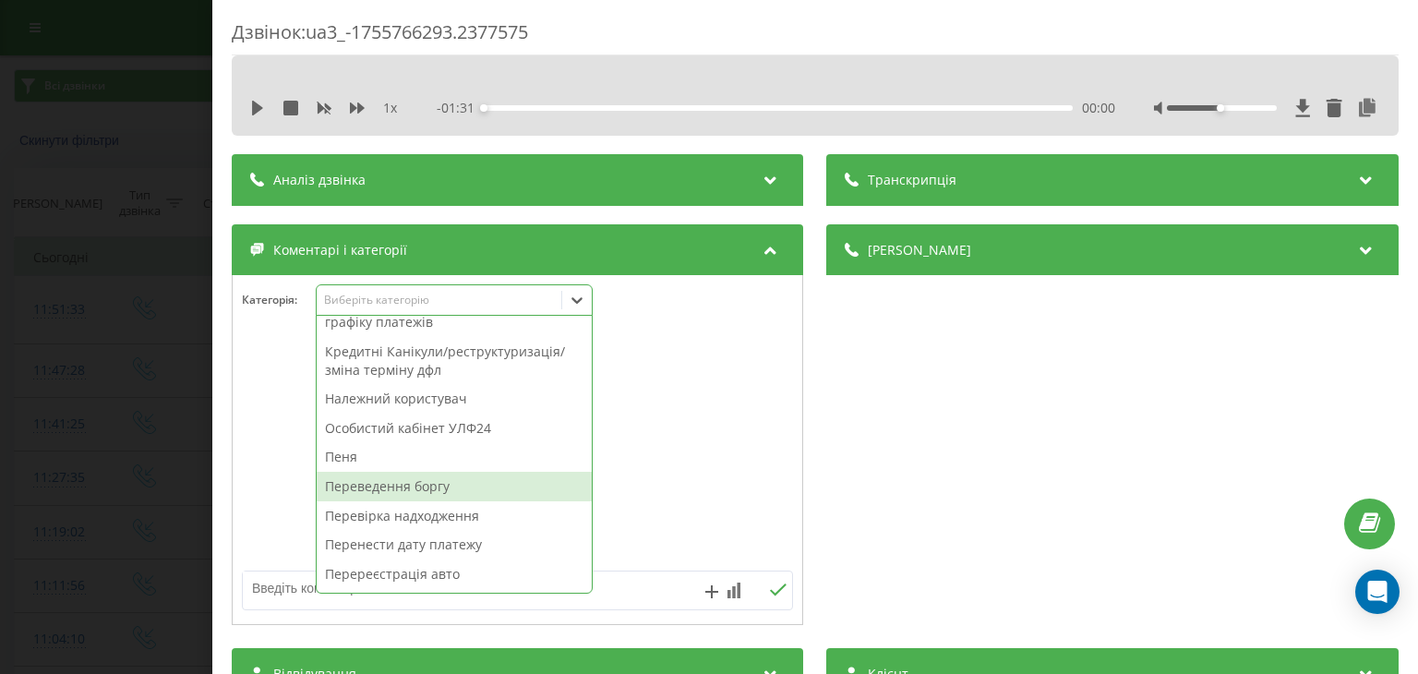
click at [425, 491] on div "Переведення боргу" at bounding box center [454, 487] width 275 height 30
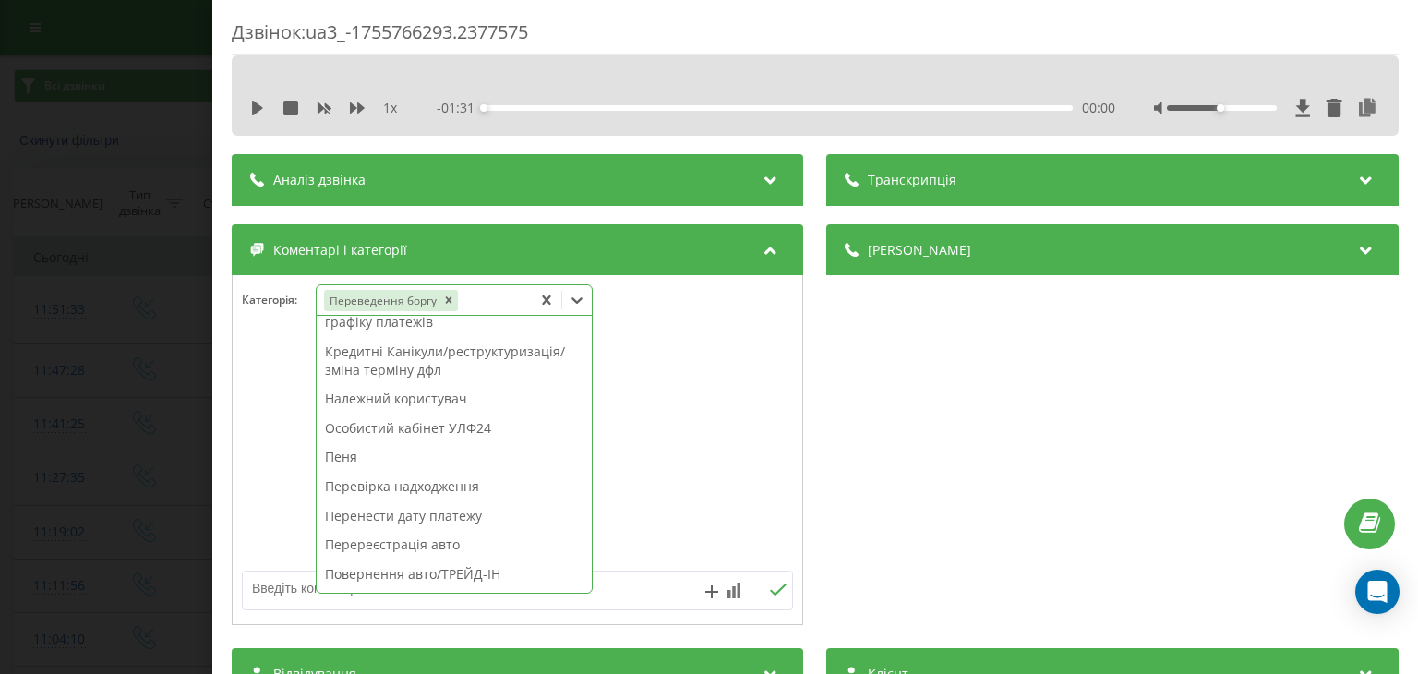
click at [102, 103] on div "Дзвінок : ua3_-1755766293.2377575 1 x - 01:31 00:00 00:00 Транскрипція Для AI-а…" at bounding box center [709, 337] width 1418 height 674
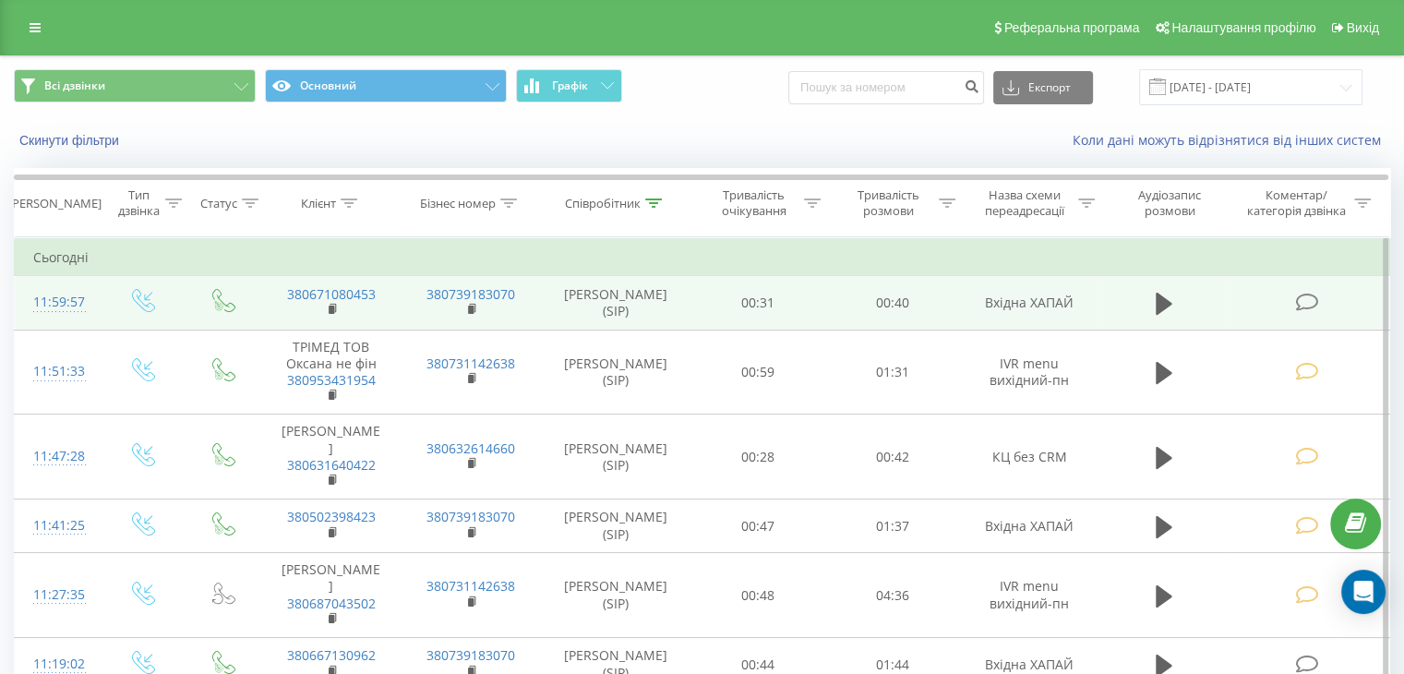
click at [1298, 298] on icon at bounding box center [1306, 302] width 23 height 19
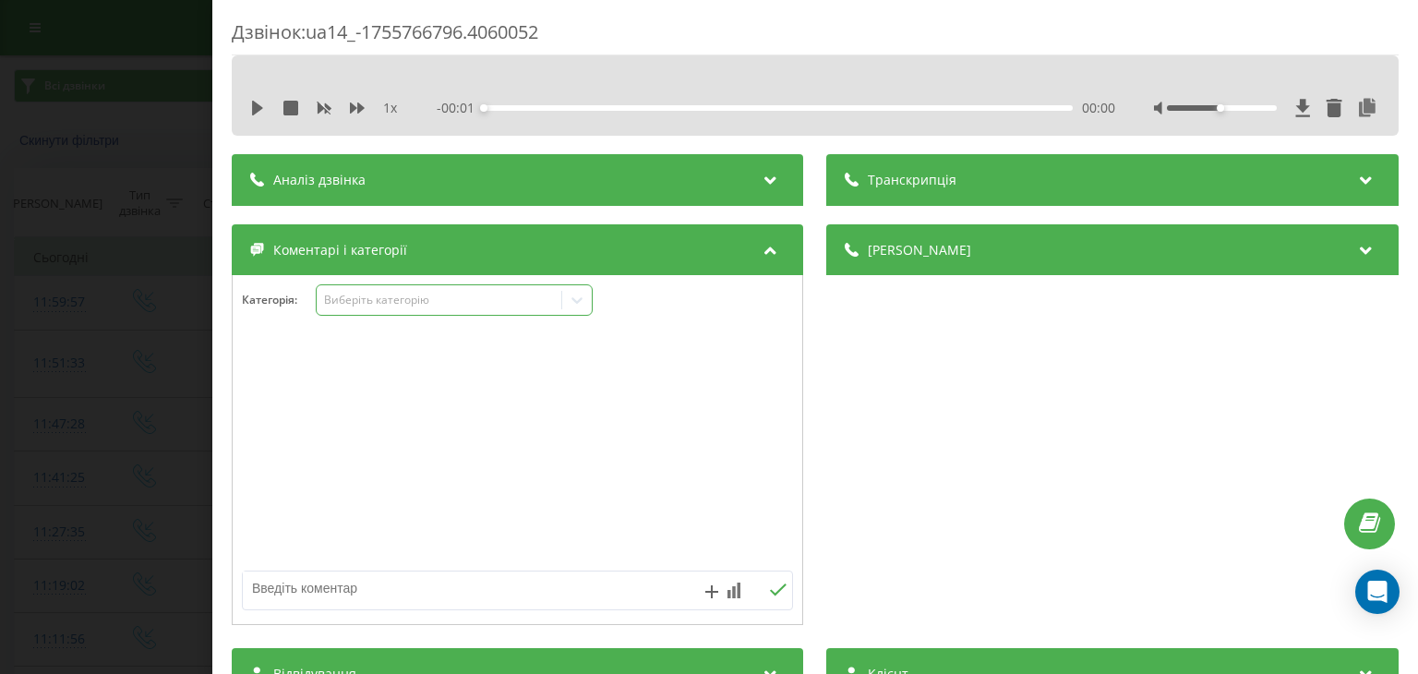
click at [451, 305] on div "Виберіть категорію" at bounding box center [439, 300] width 231 height 15
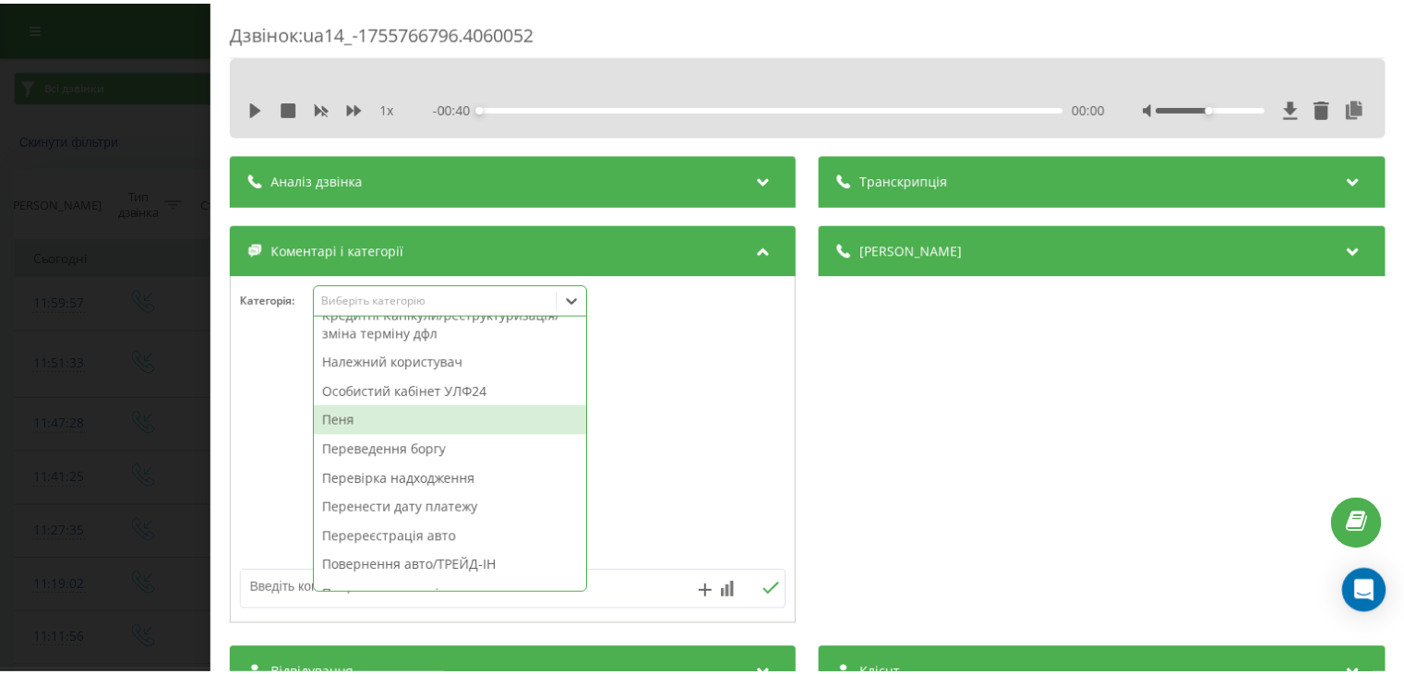
scroll to position [406, 0]
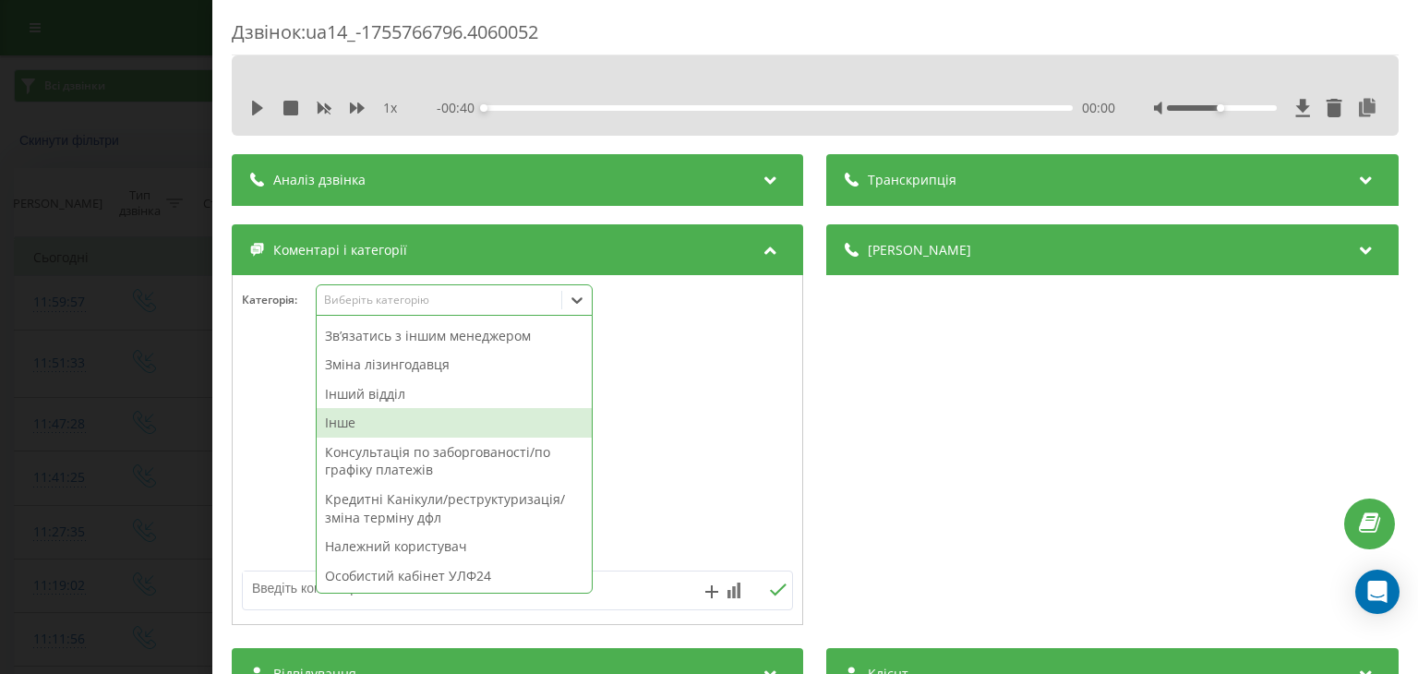
click at [379, 425] on div "Інше" at bounding box center [454, 423] width 275 height 30
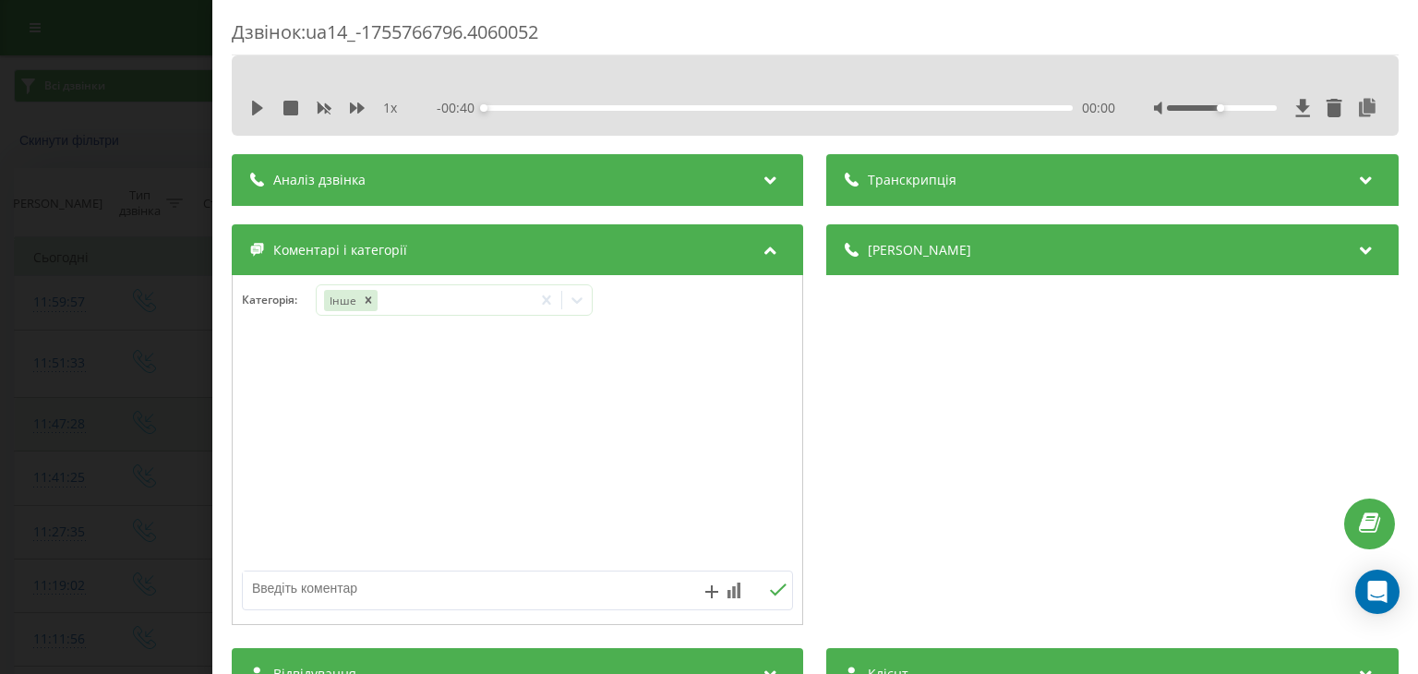
click at [142, 450] on div "Дзвінок : ua14_-1755766796.4060052 1 x - 00:40 00:00 00:00 Транскрипція Для AI-…" at bounding box center [709, 337] width 1418 height 674
